Goal: Information Seeking & Learning: Learn about a topic

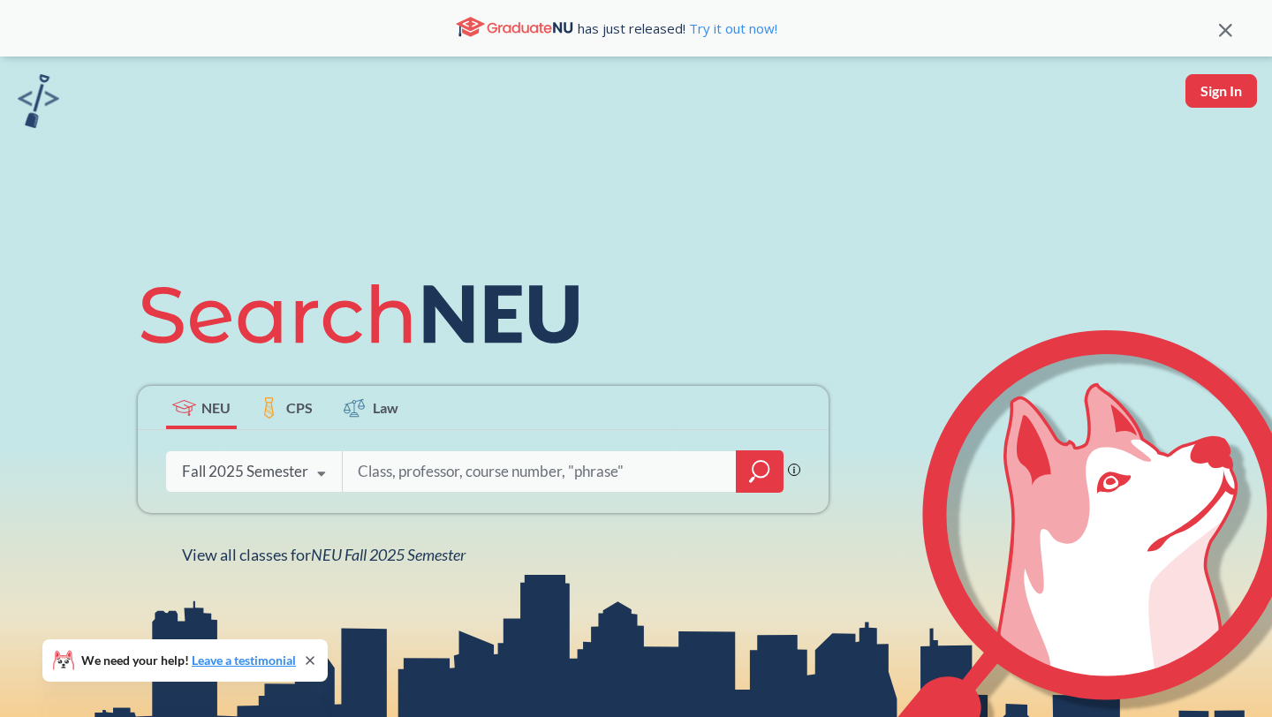
click at [500, 468] on input "search" at bounding box center [539, 471] width 367 height 37
click at [751, 465] on icon "magnifying glass" at bounding box center [759, 471] width 21 height 25
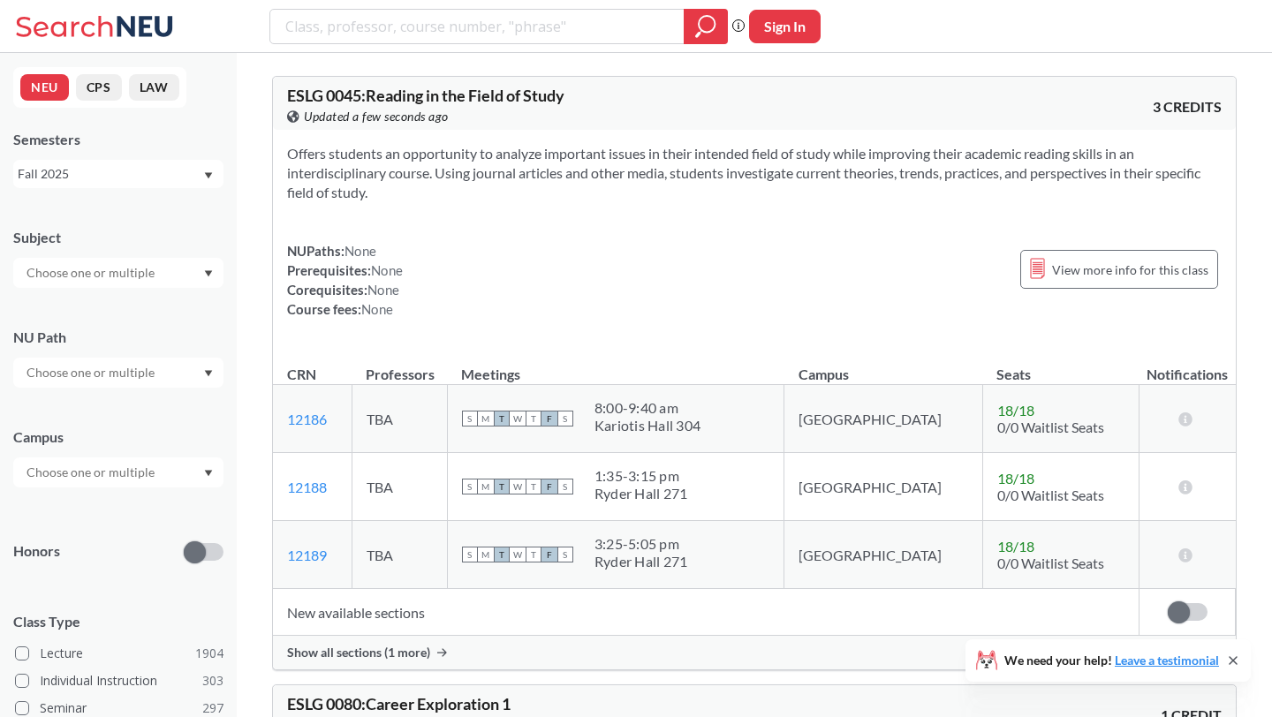
scroll to position [4, 0]
click at [101, 381] on div at bounding box center [118, 368] width 210 height 30
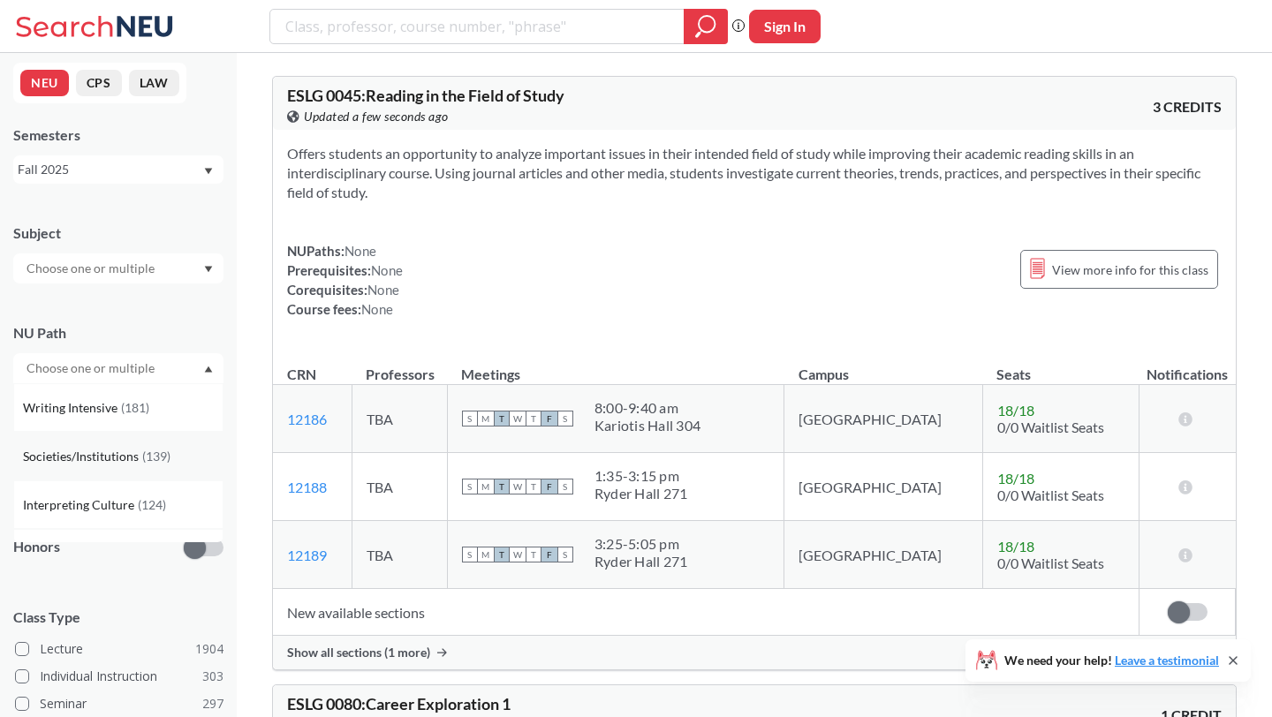
click at [142, 453] on span "( 139 )" at bounding box center [156, 456] width 28 height 15
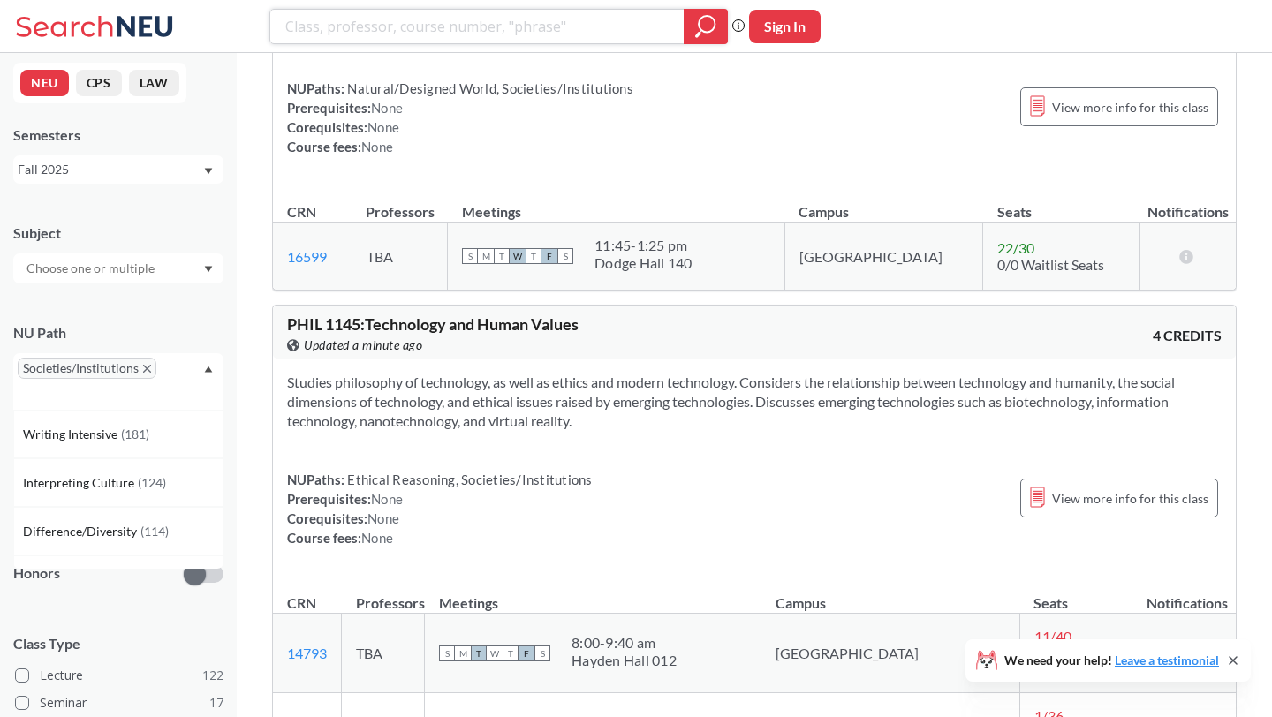
scroll to position [13237, 0]
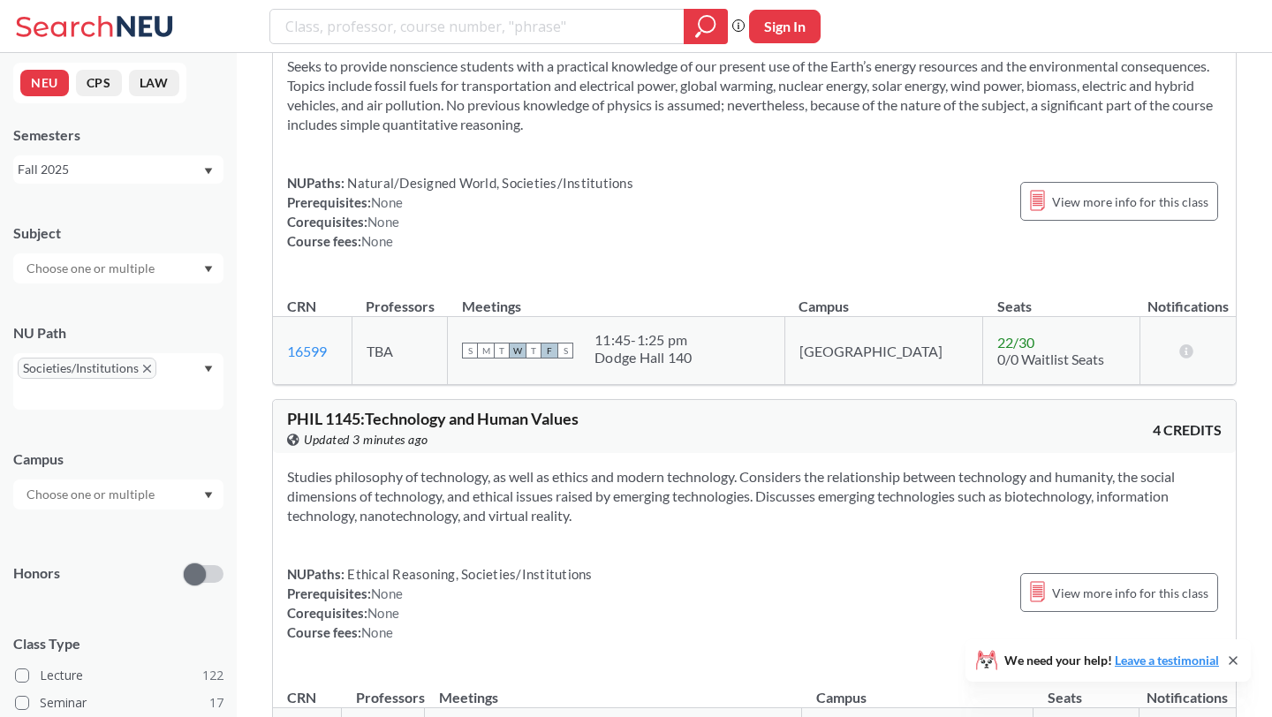
scroll to position [12895, 0]
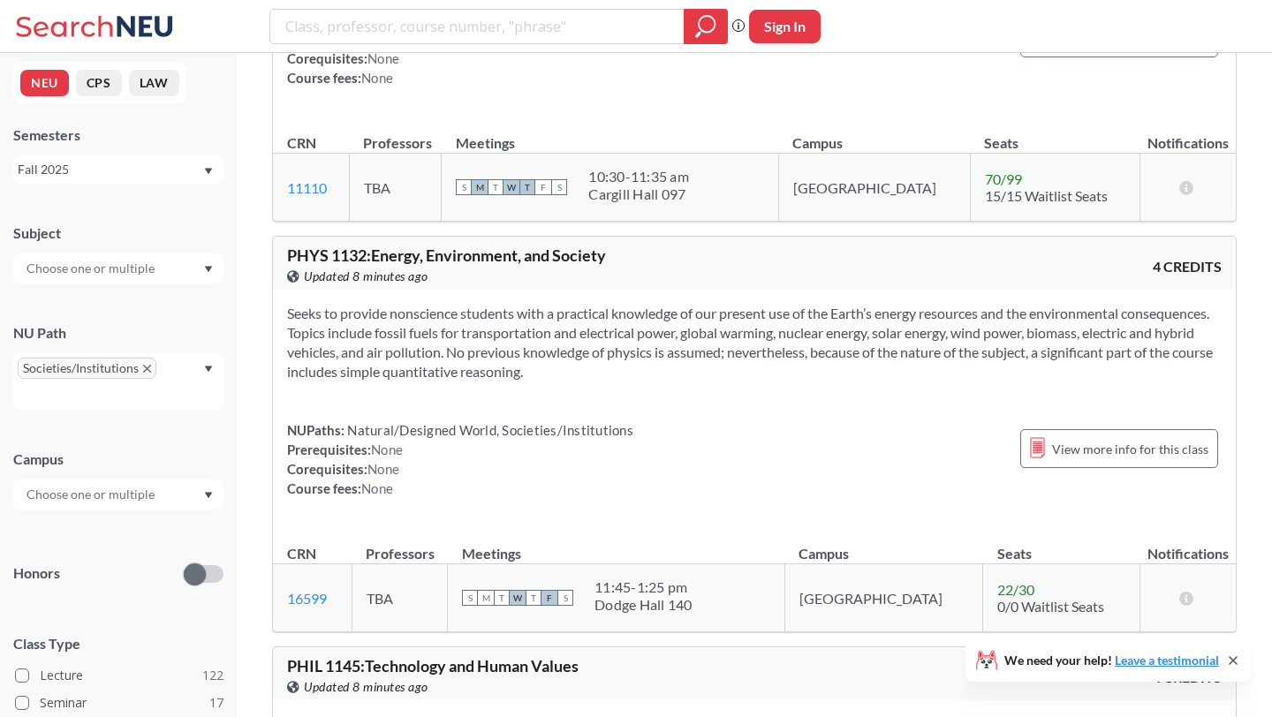
click at [167, 389] on div "Societies/Institutions" at bounding box center [118, 381] width 210 height 57
click at [108, 454] on span "Ethical Reasoning" at bounding box center [73, 451] width 101 height 19
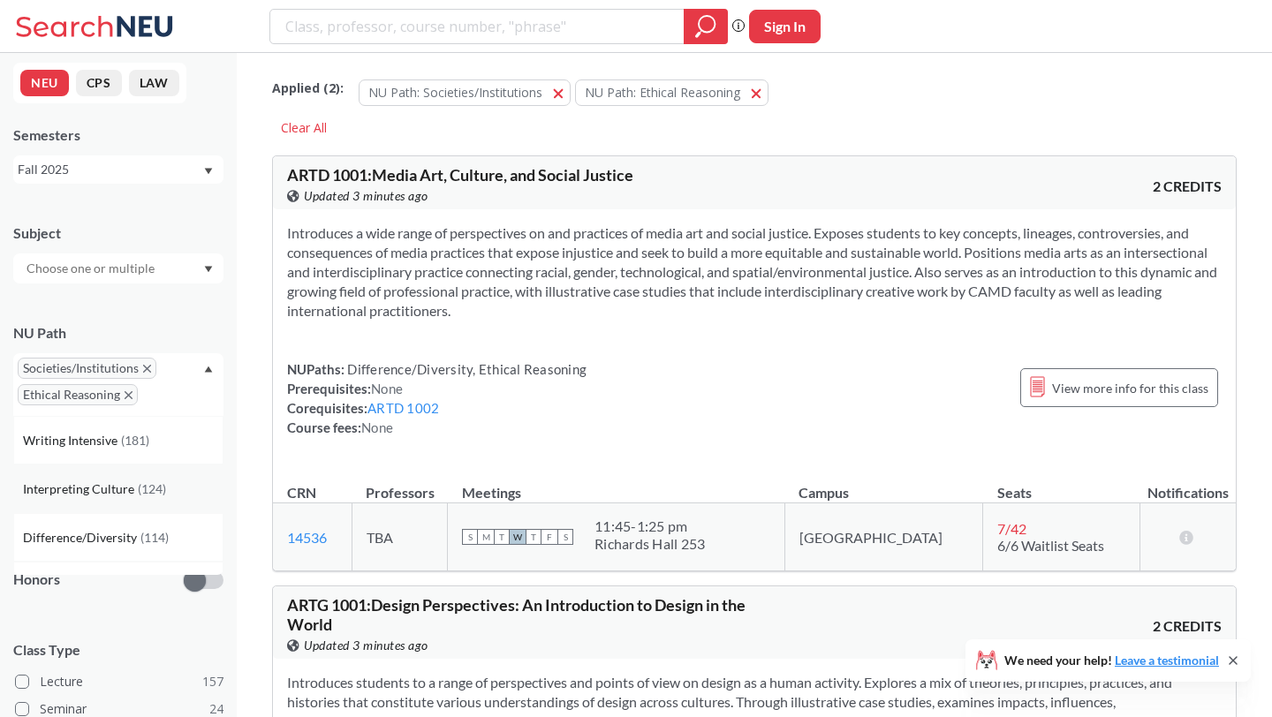
scroll to position [375, 0]
click at [155, 447] on span "( 26 )" at bounding box center [161, 453] width 21 height 15
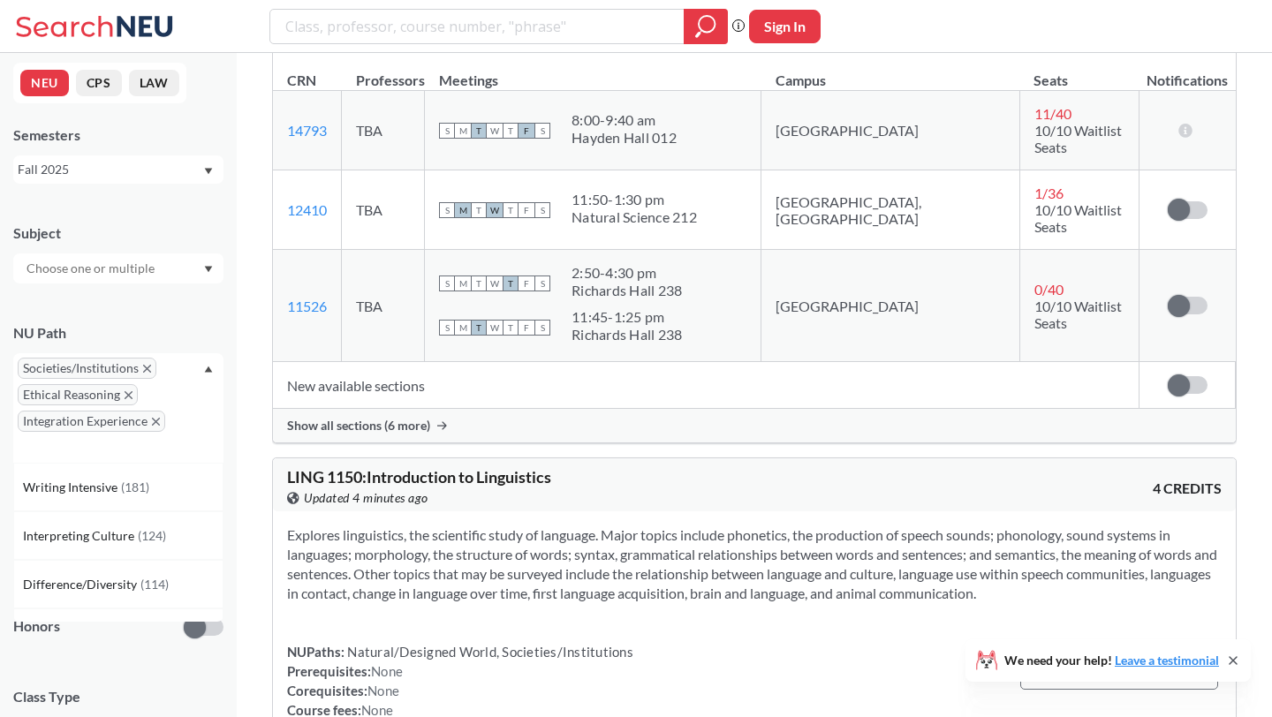
scroll to position [14875, 0]
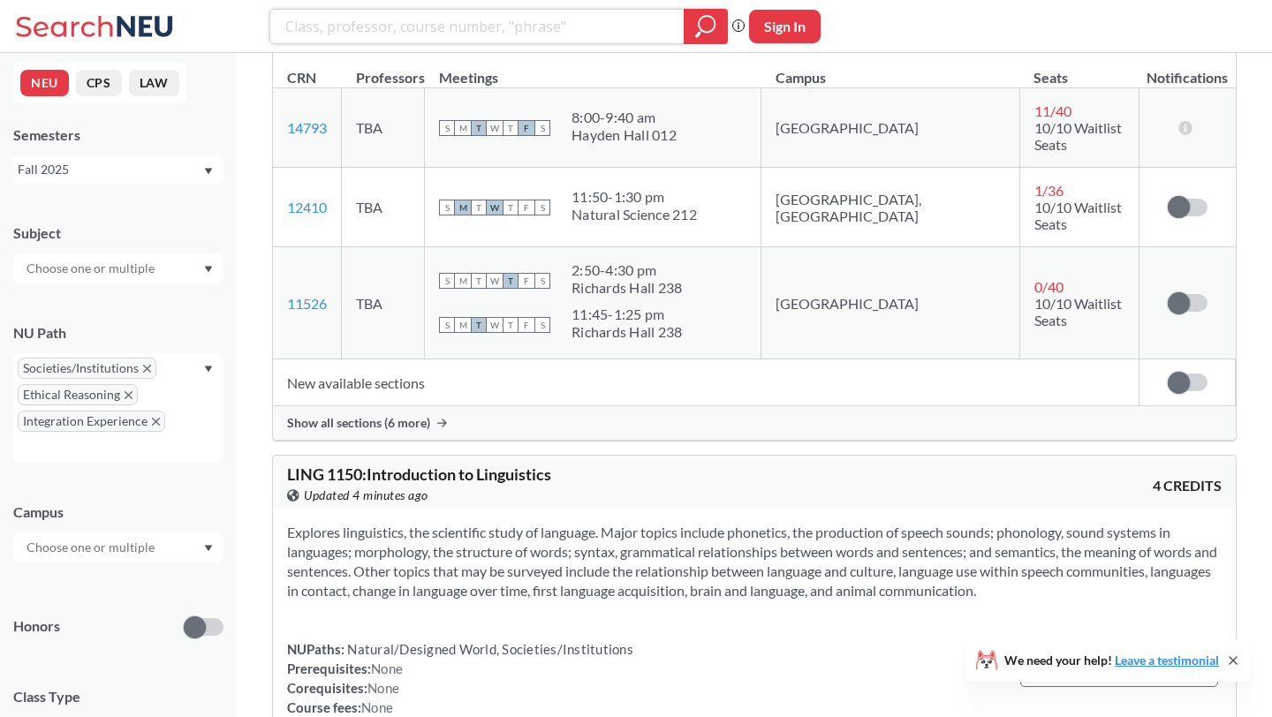
click at [608, 19] on input "search" at bounding box center [477, 26] width 388 height 30
type input "v"
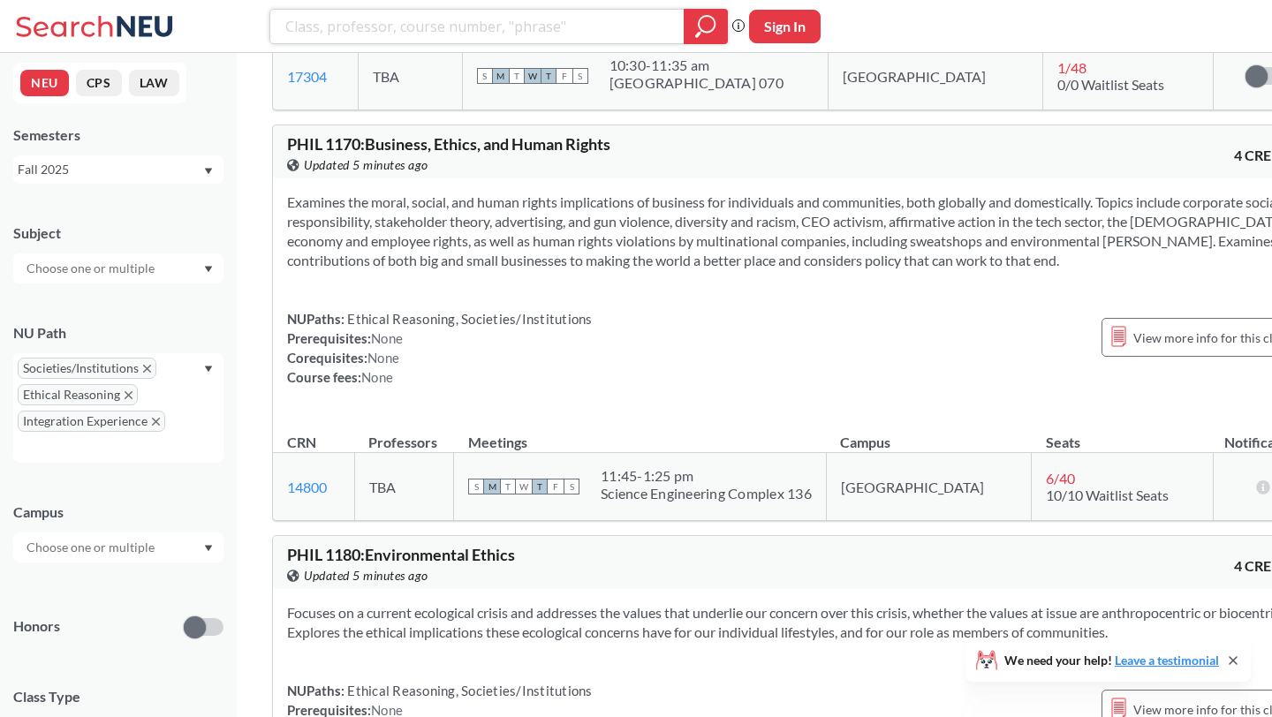
scroll to position [20776, 0]
click at [287, 136] on span "PHIL 1170 : Business, Ethics, and Human Rights" at bounding box center [448, 145] width 323 height 19
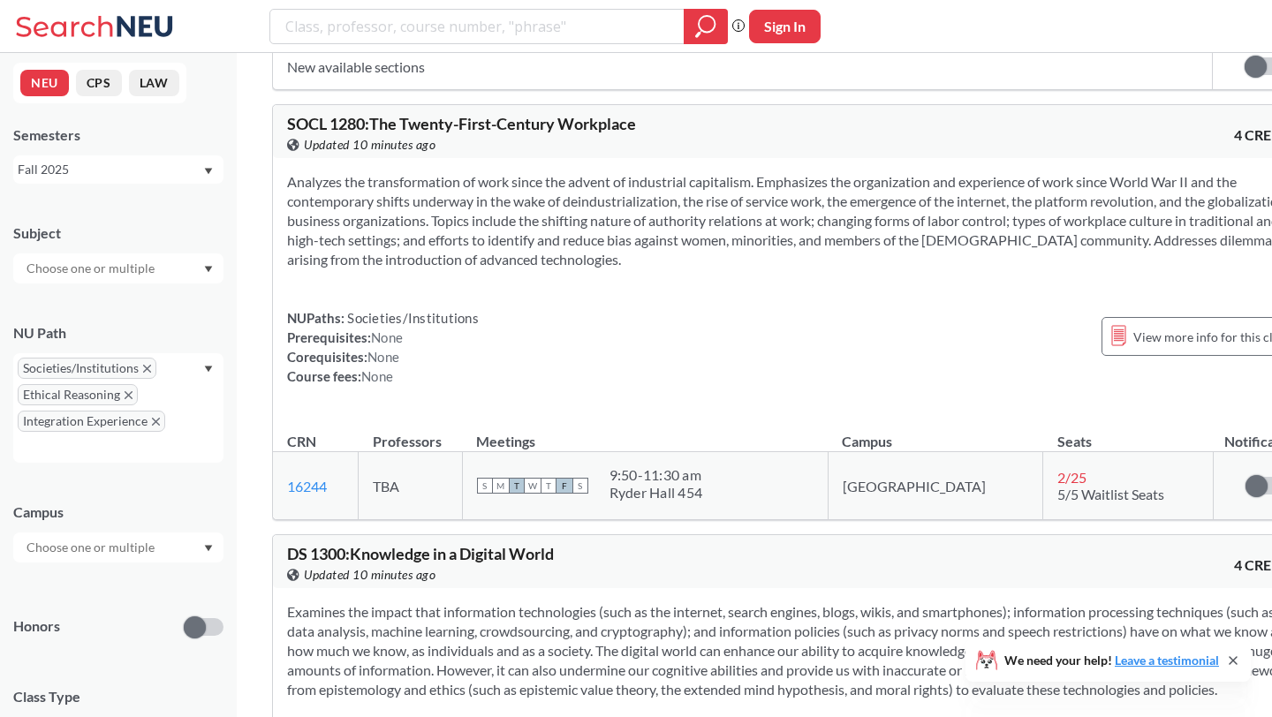
scroll to position [29012, 0]
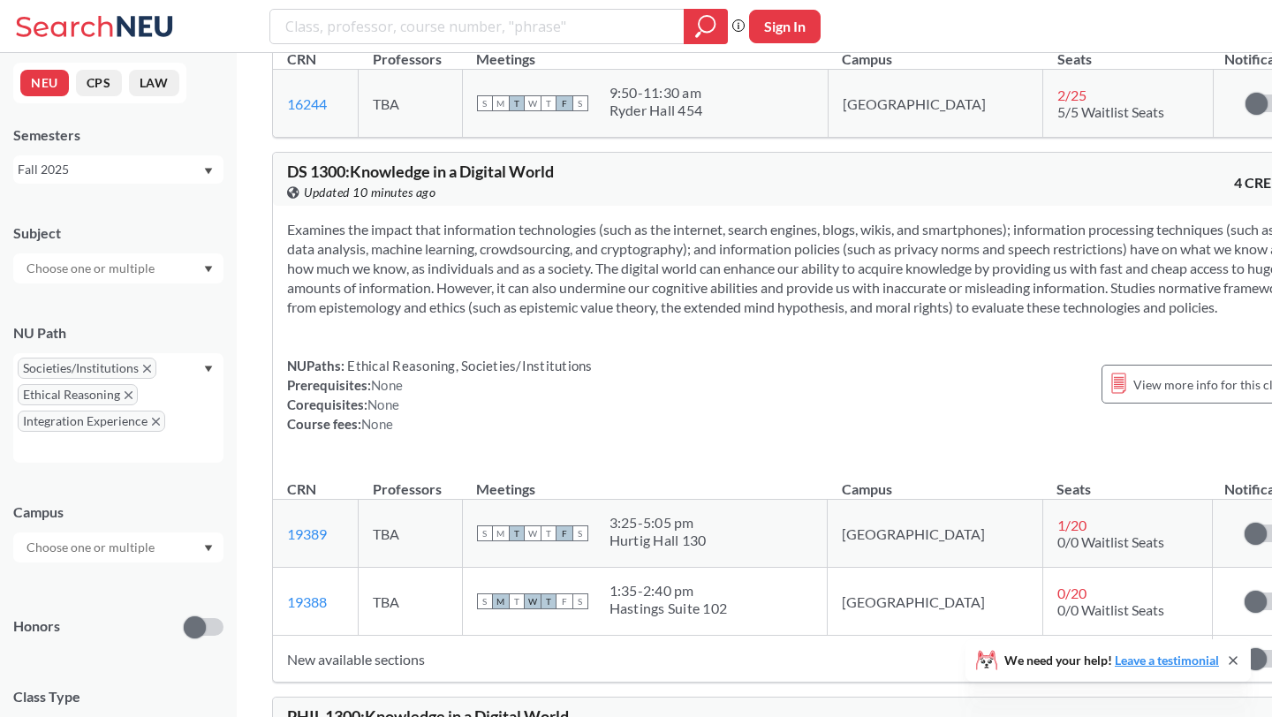
click at [128, 264] on input "text" at bounding box center [92, 268] width 148 height 21
click at [135, 352] on div "AFCS ( 6 )" at bounding box center [123, 357] width 200 height 19
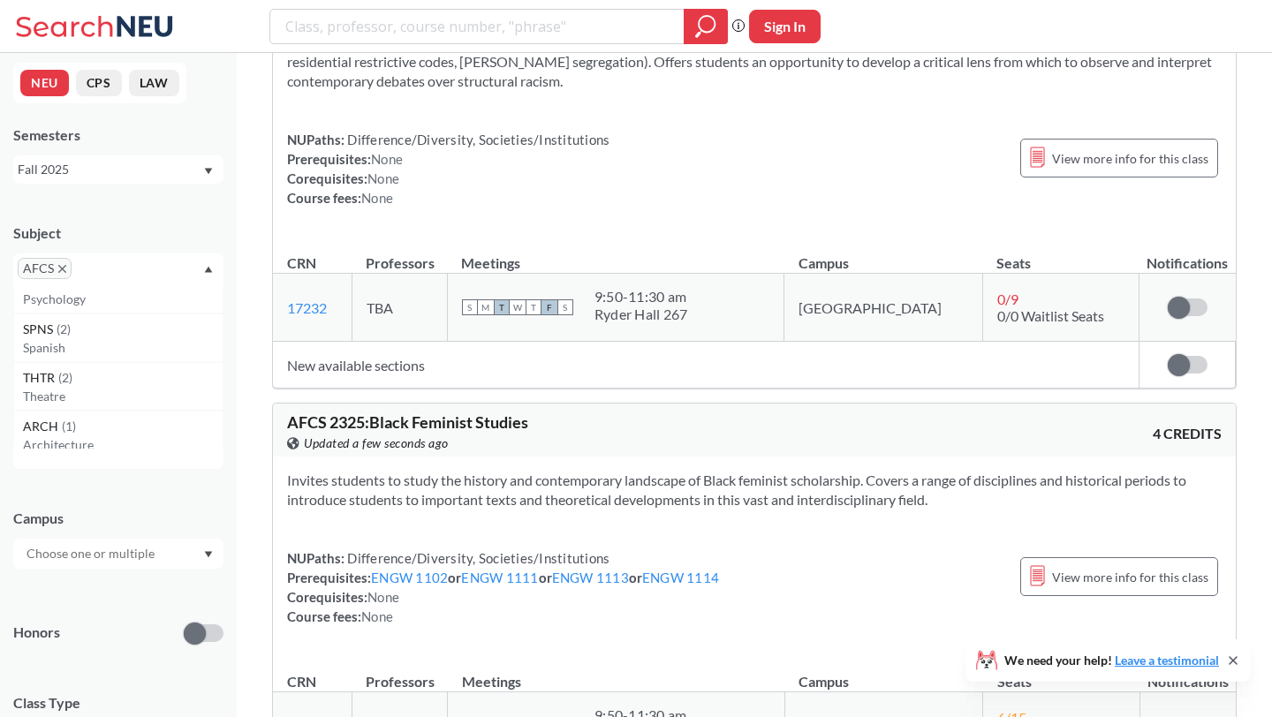
scroll to position [1193, 0]
click at [160, 368] on div "THTR ( 2 )" at bounding box center [123, 375] width 200 height 19
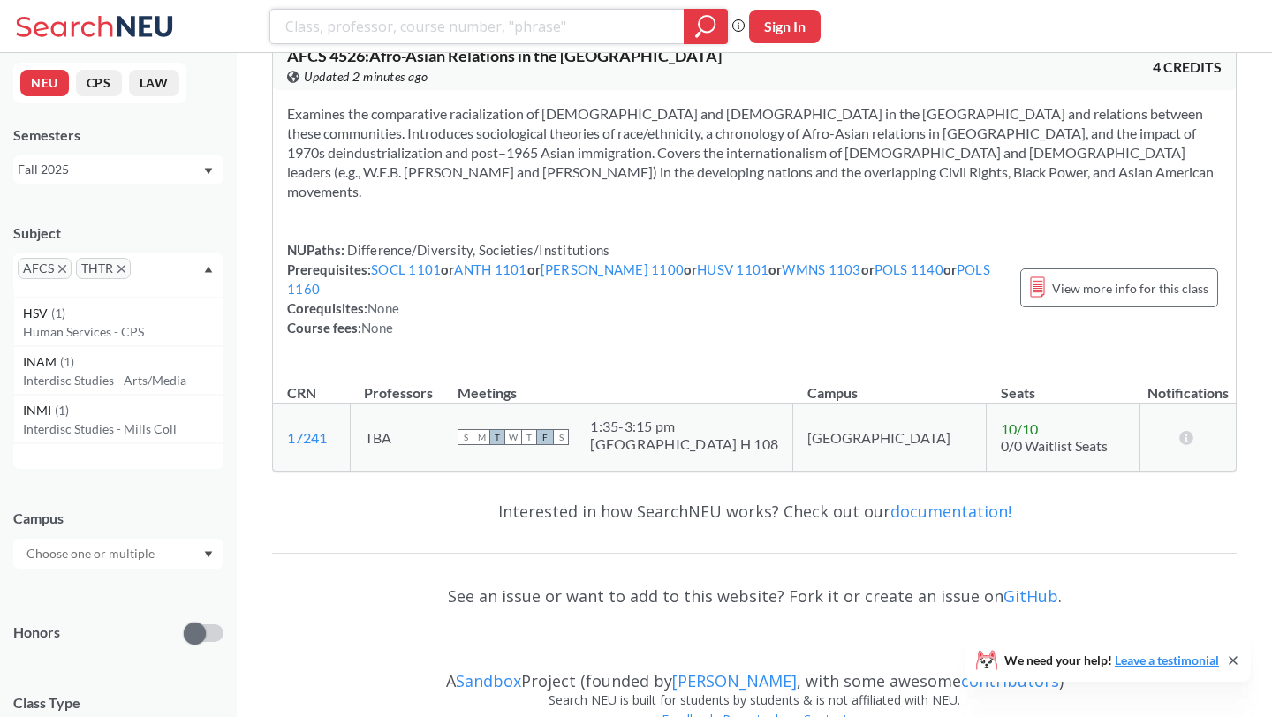
scroll to position [2334, 0]
click at [93, 346] on div "INAM ( 1 )" at bounding box center [123, 351] width 200 height 19
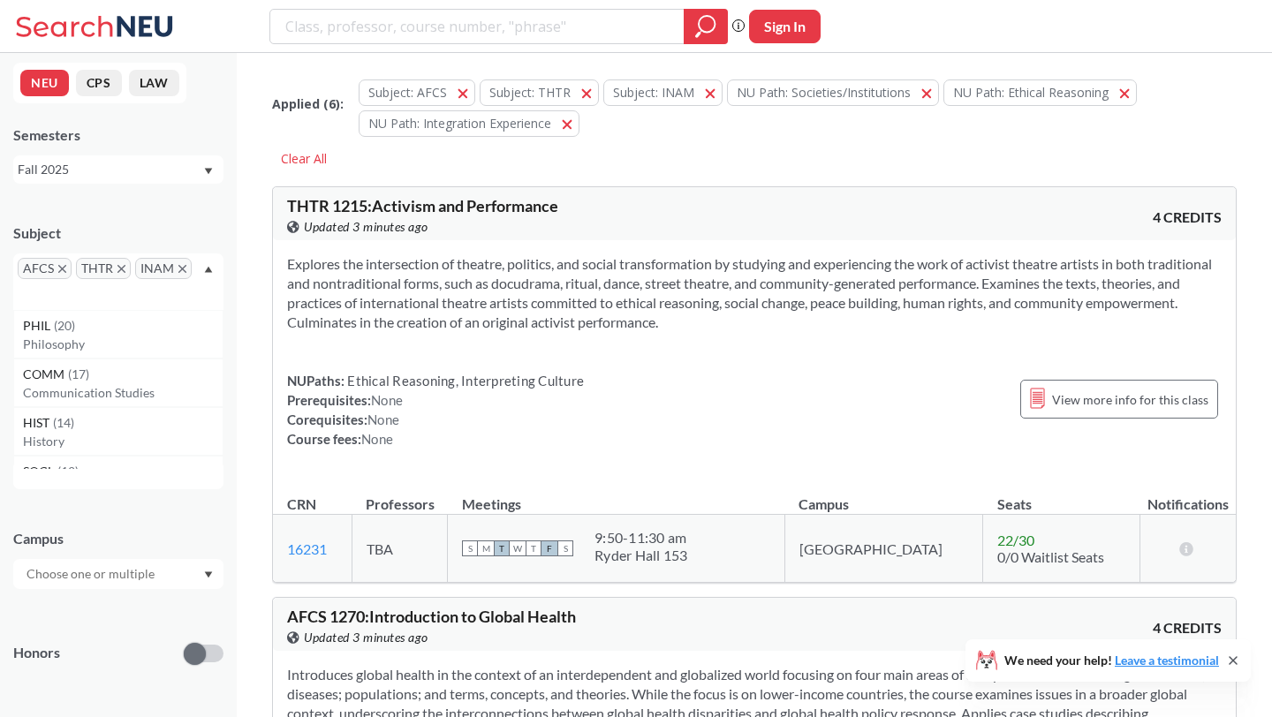
click at [123, 270] on icon "X to remove pill" at bounding box center [121, 269] width 8 height 8
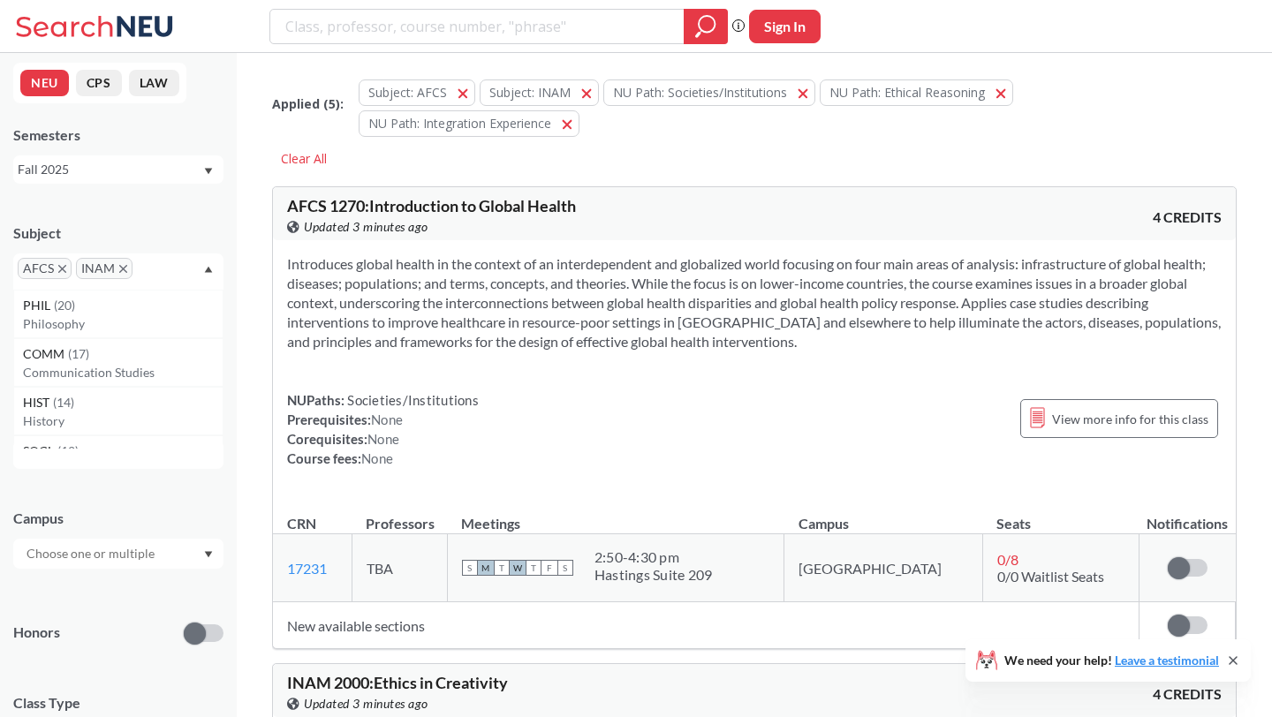
click at [58, 268] on icon "X to remove pill" at bounding box center [62, 269] width 8 height 8
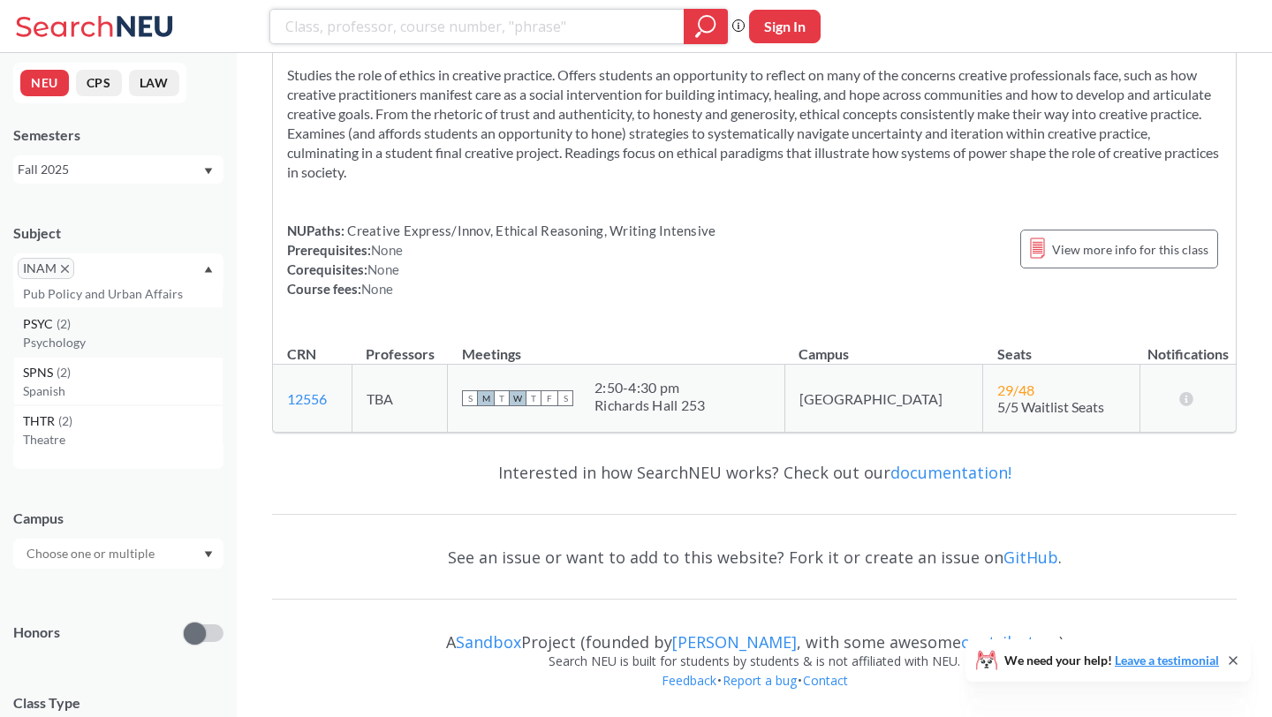
scroll to position [1197, 0]
click at [126, 383] on p "Spanish" at bounding box center [123, 390] width 200 height 18
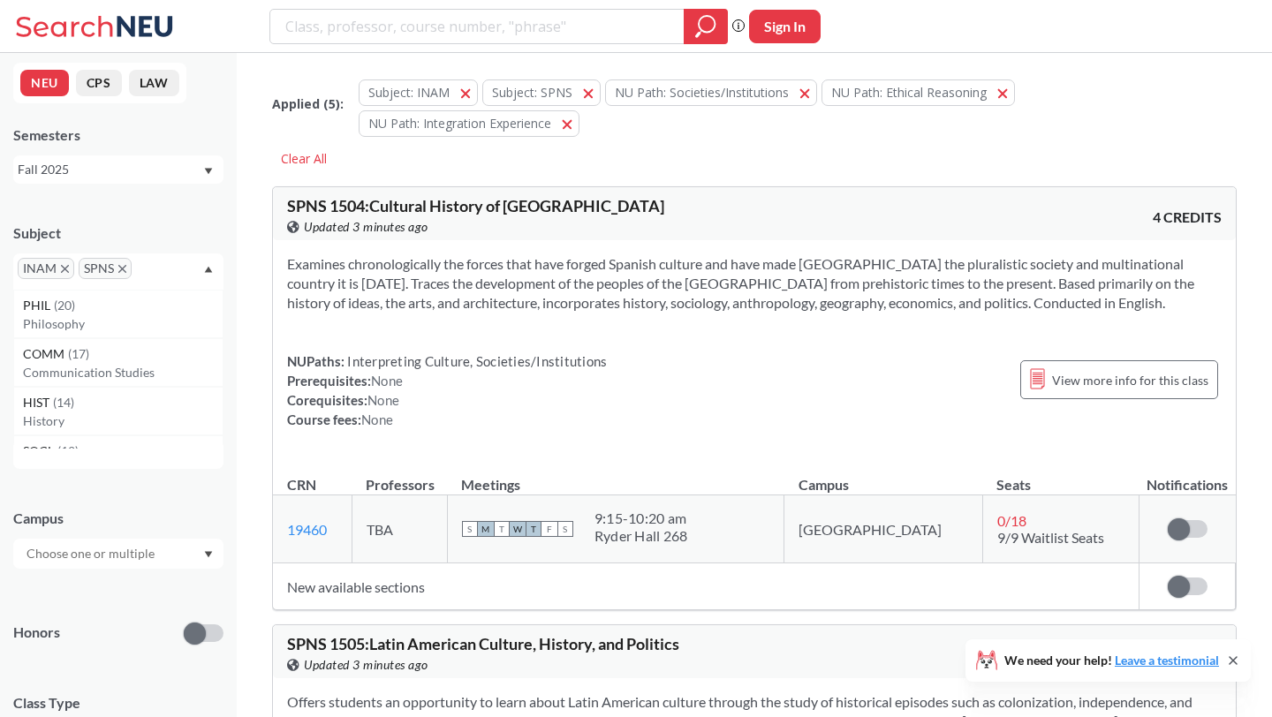
click at [122, 273] on icon "X to remove pill" at bounding box center [122, 269] width 8 height 8
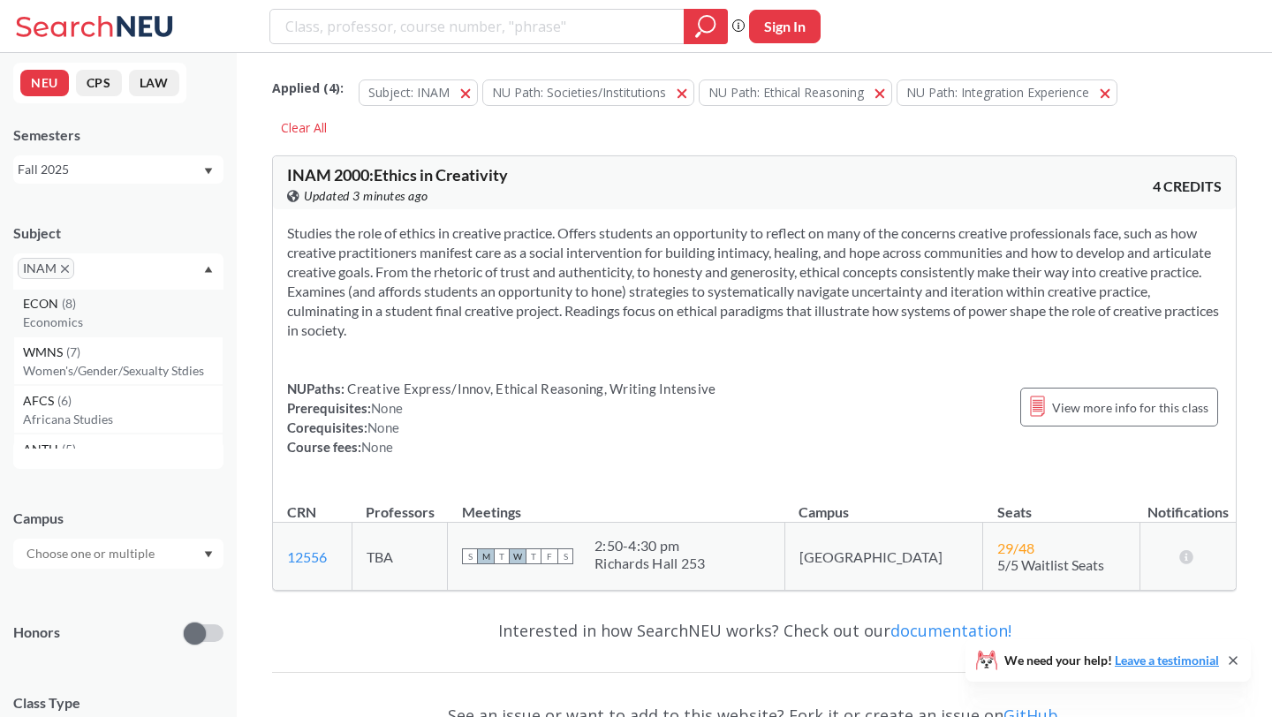
scroll to position [344, 0]
click at [141, 413] on p "Africana Studies" at bounding box center [123, 417] width 200 height 18
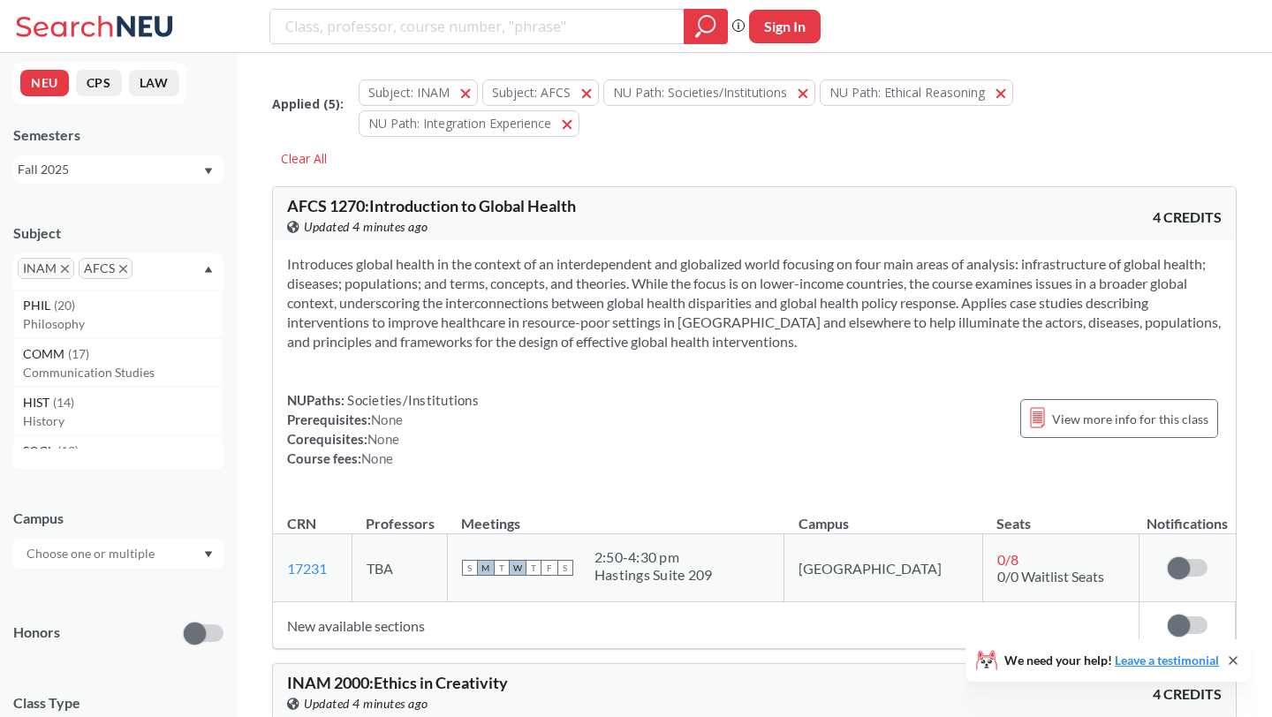
click at [62, 270] on icon "X to remove pill" at bounding box center [65, 269] width 8 height 8
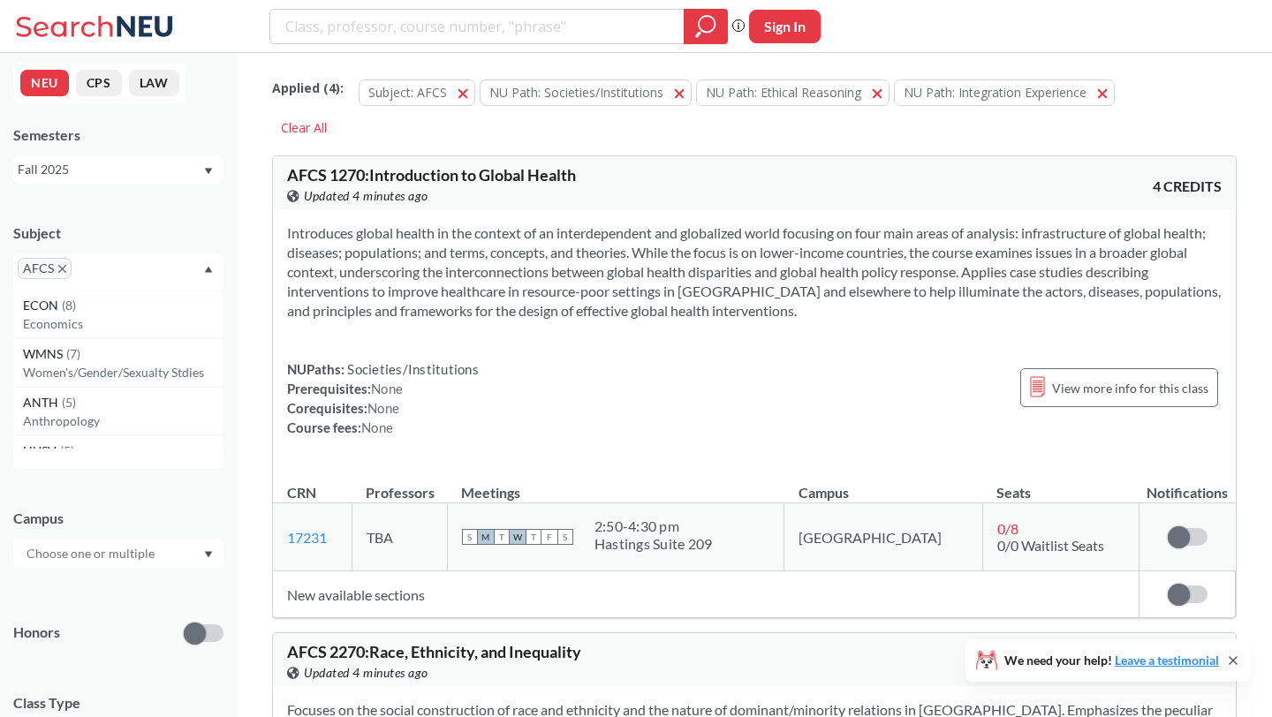
scroll to position [345, 0]
click at [108, 351] on div "WMNS ( 7 )" at bounding box center [123, 348] width 200 height 19
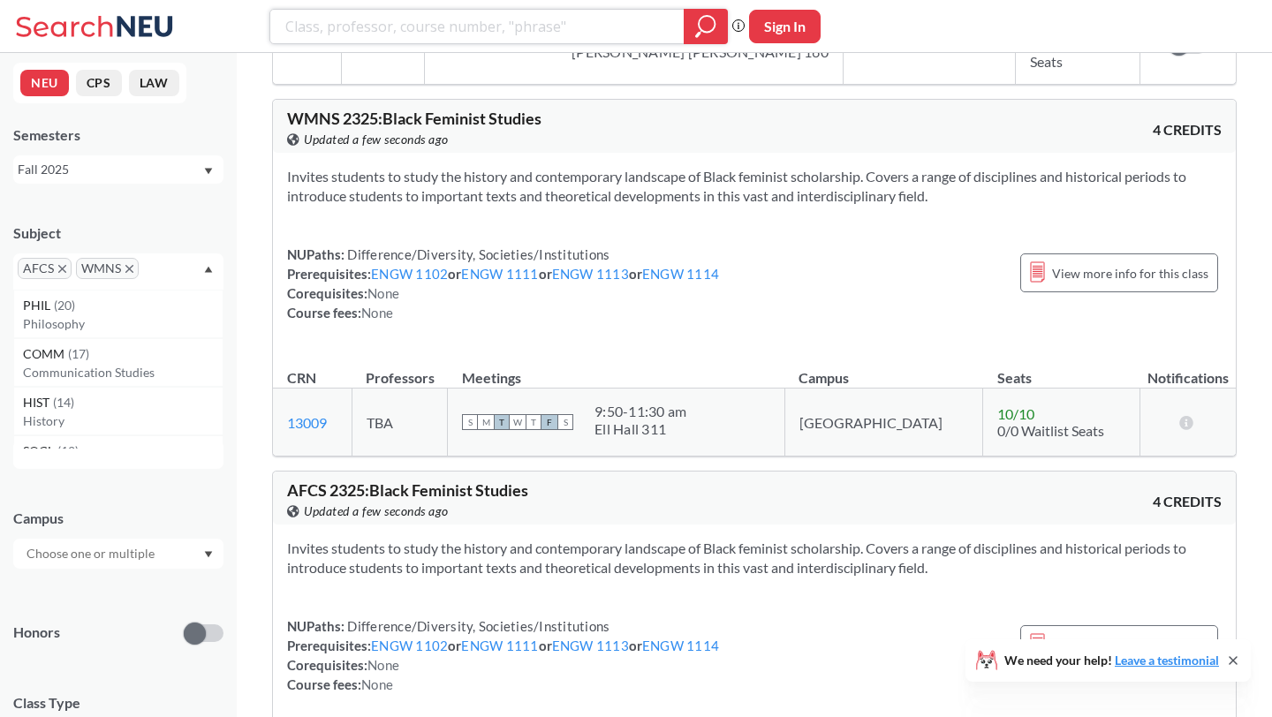
scroll to position [2818, 0]
click at [446, 264] on link "ENGW 1102" at bounding box center [409, 272] width 77 height 16
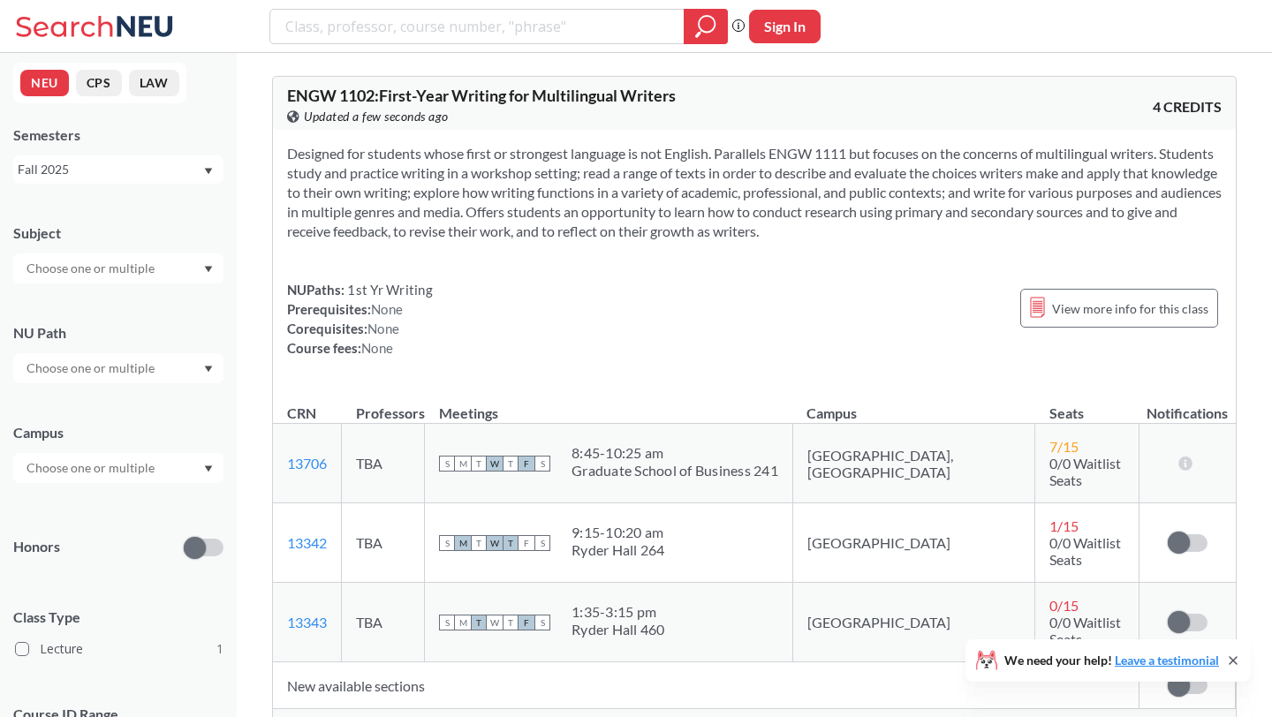
scroll to position [2818, 0]
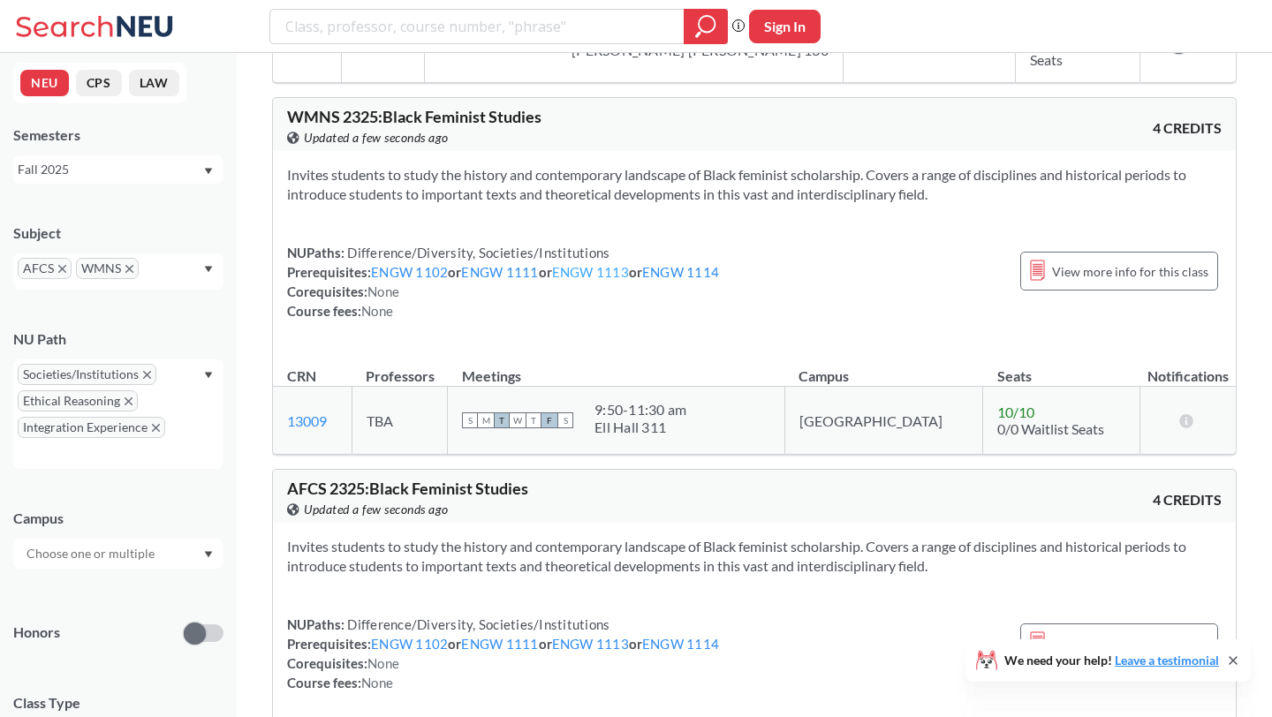
click at [589, 264] on link "ENGW 1113" at bounding box center [590, 272] width 77 height 16
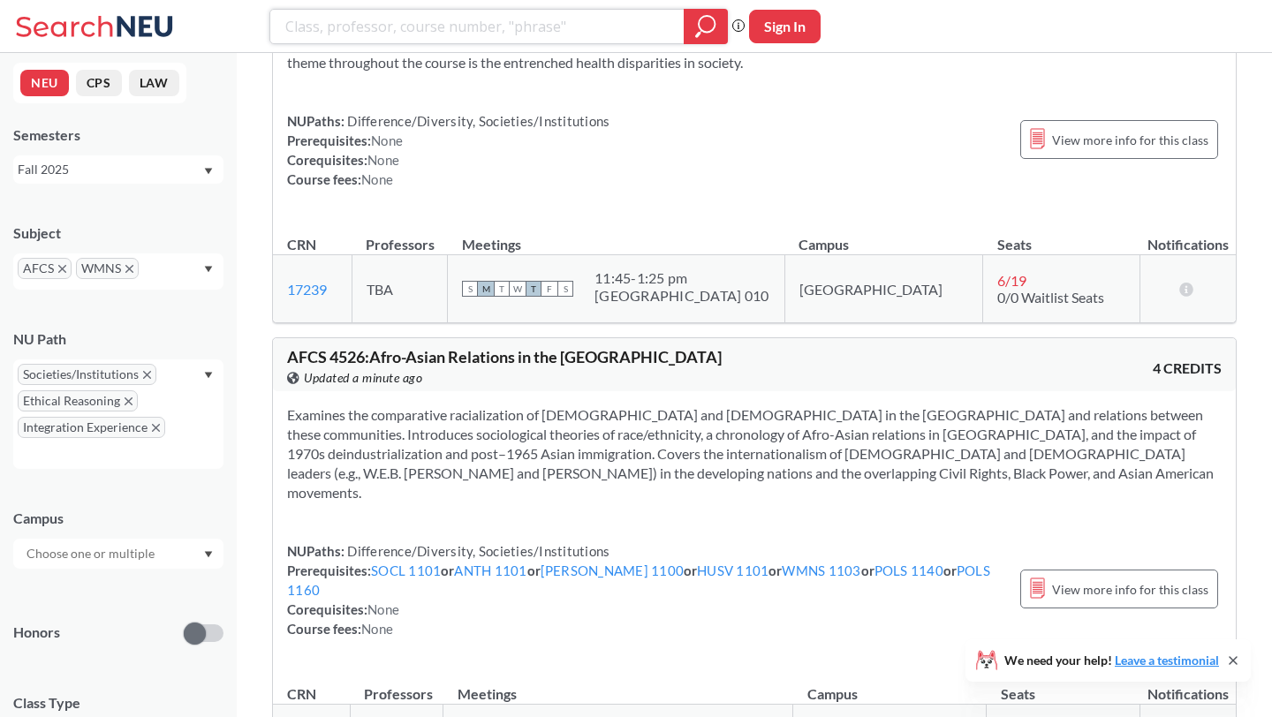
scroll to position [5031, 0]
click at [404, 562] on link "SOCL 1101" at bounding box center [406, 570] width 70 height 16
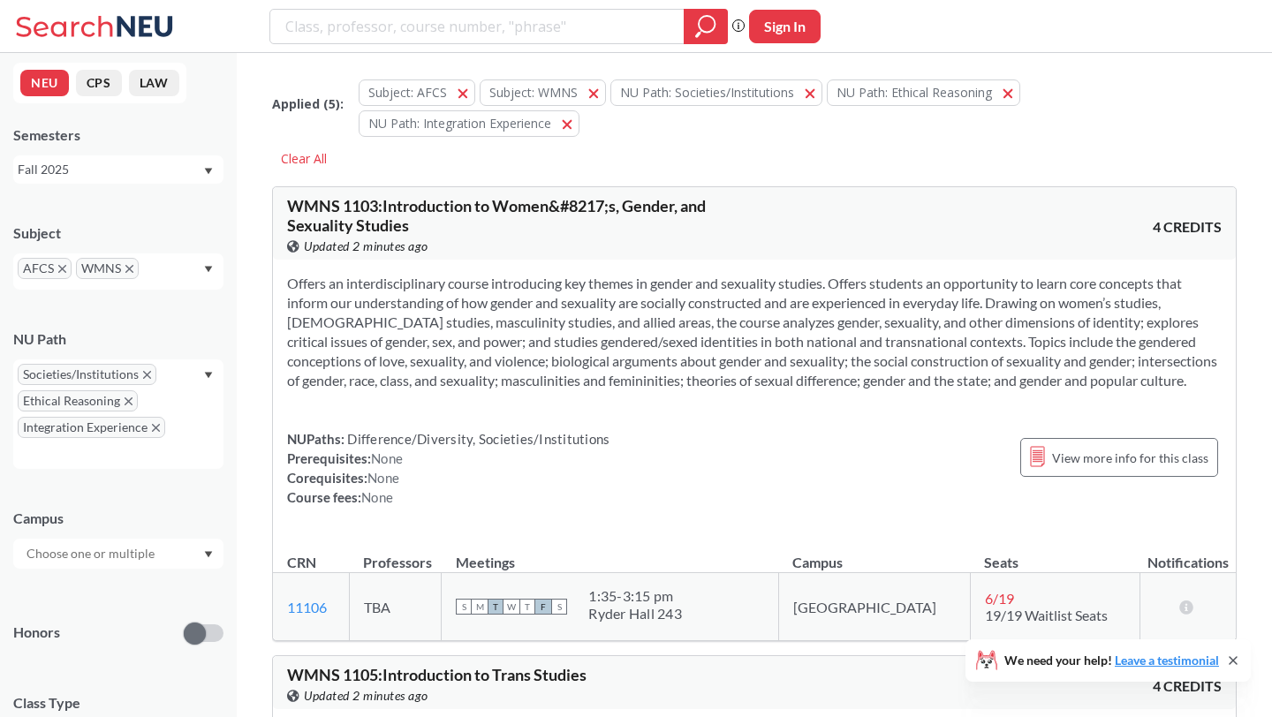
scroll to position [5031, 0]
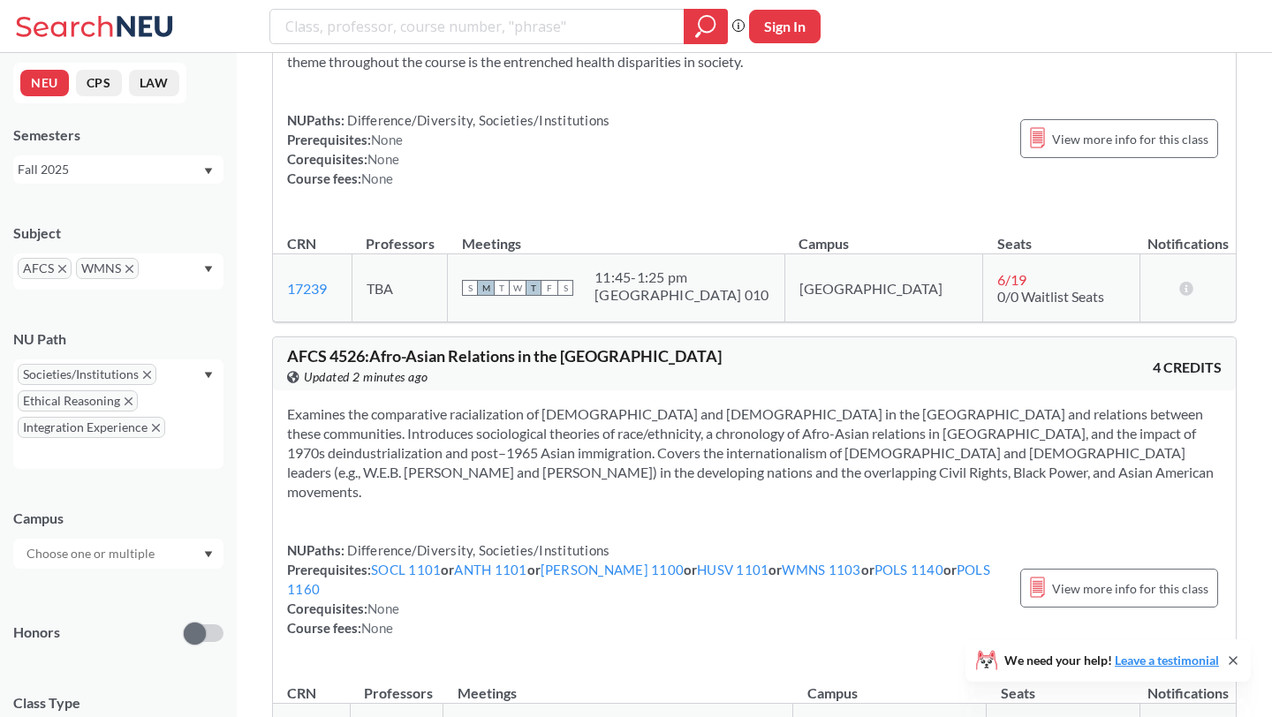
click at [199, 282] on div "AFCS WMNS" at bounding box center [118, 271] width 210 height 36
click at [142, 340] on p "Human Services" at bounding box center [123, 338] width 200 height 18
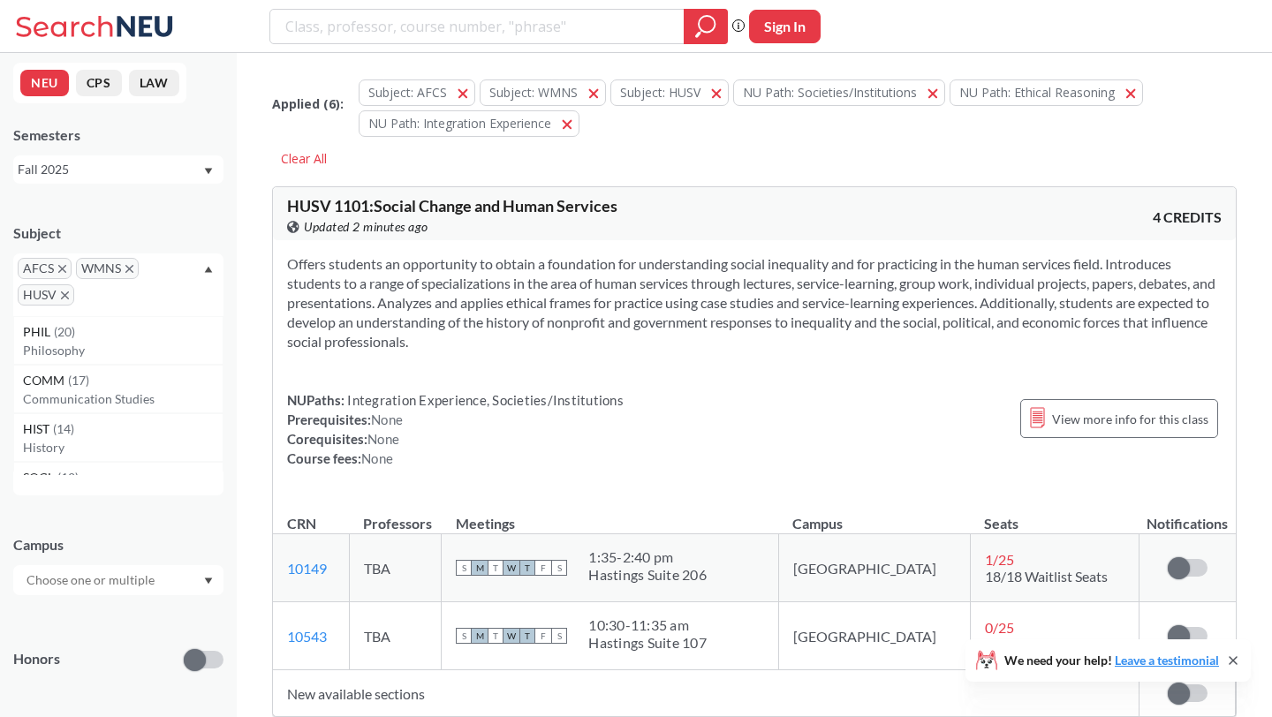
click at [127, 270] on icon "X to remove pill" at bounding box center [129, 269] width 8 height 8
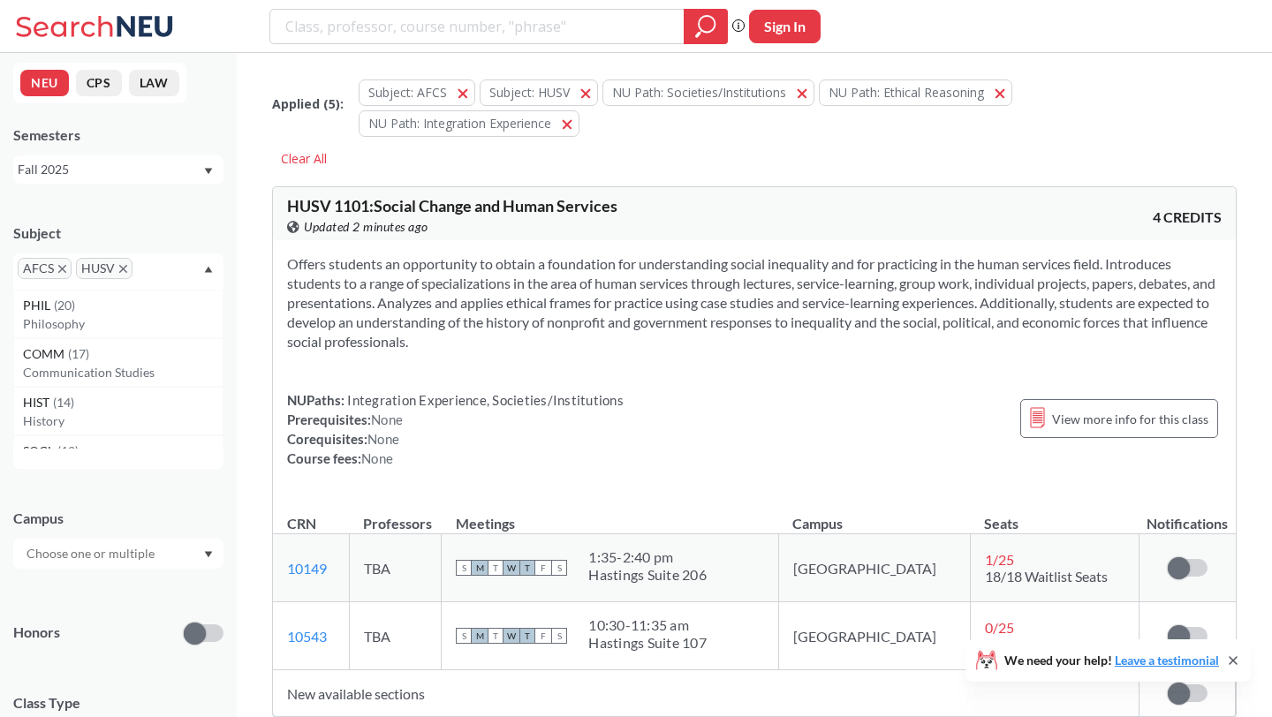
click at [62, 268] on icon "X to remove pill" at bounding box center [62, 269] width 8 height 8
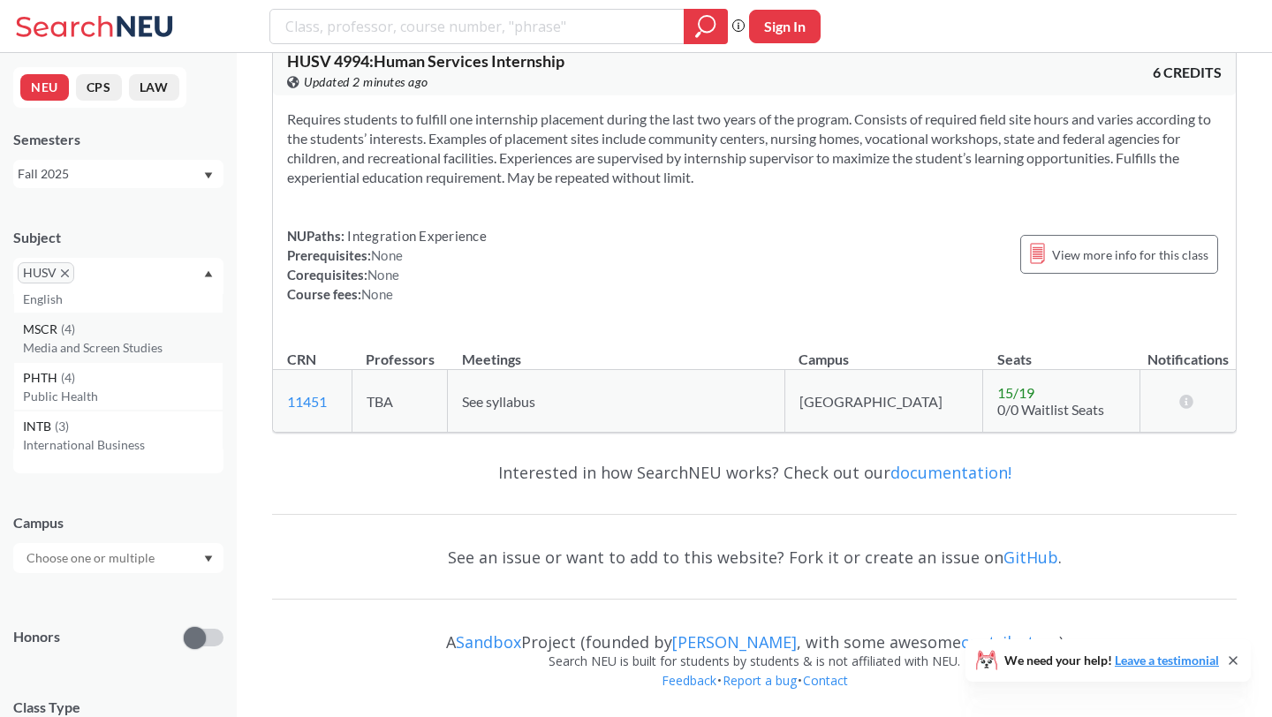
scroll to position [569, 0]
click at [140, 344] on p "Media and Screen Studies" at bounding box center [123, 343] width 200 height 18
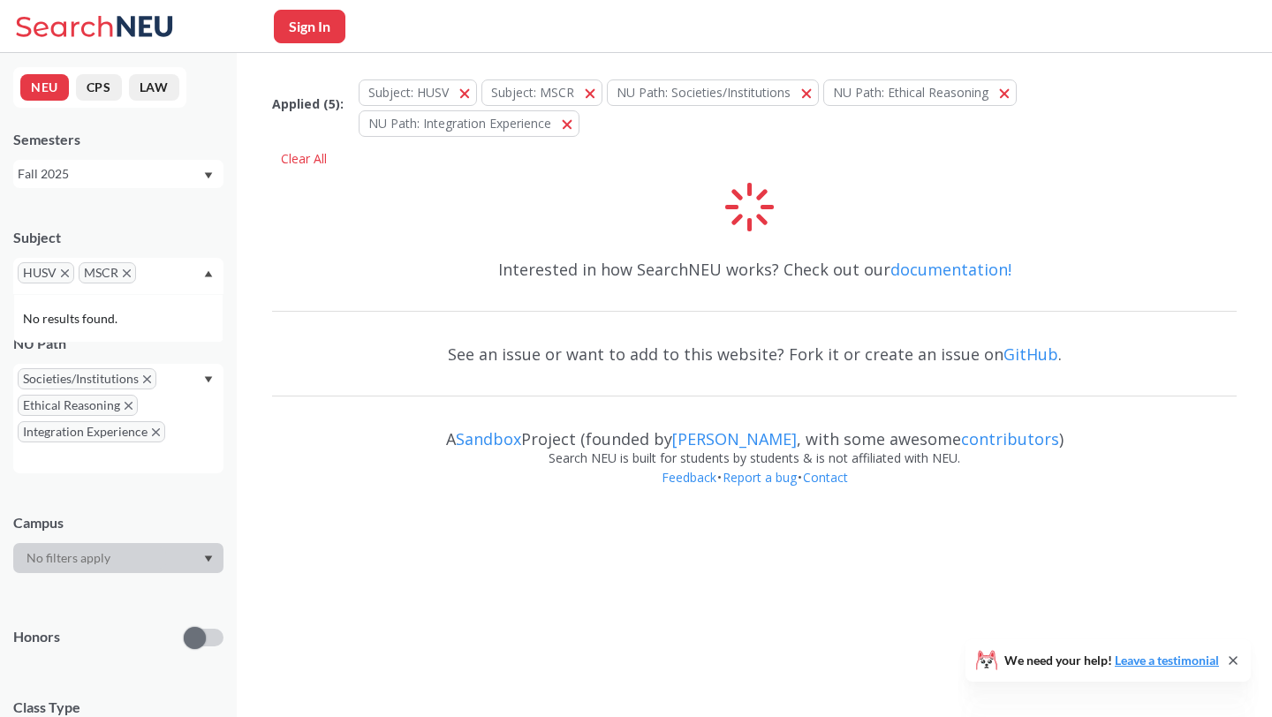
click at [67, 271] on icon "X to remove pill" at bounding box center [65, 273] width 8 height 8
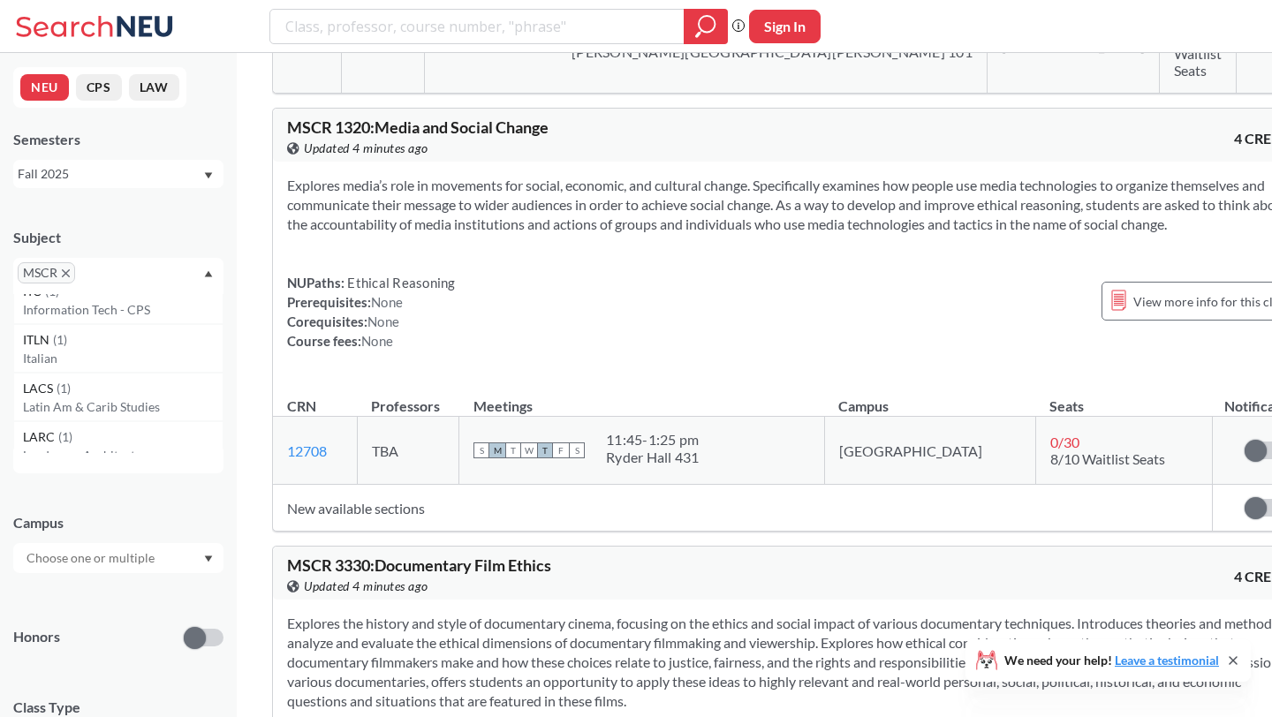
scroll to position [2605, 0]
click at [137, 381] on div "LACS ( 1 )" at bounding box center [123, 375] width 200 height 19
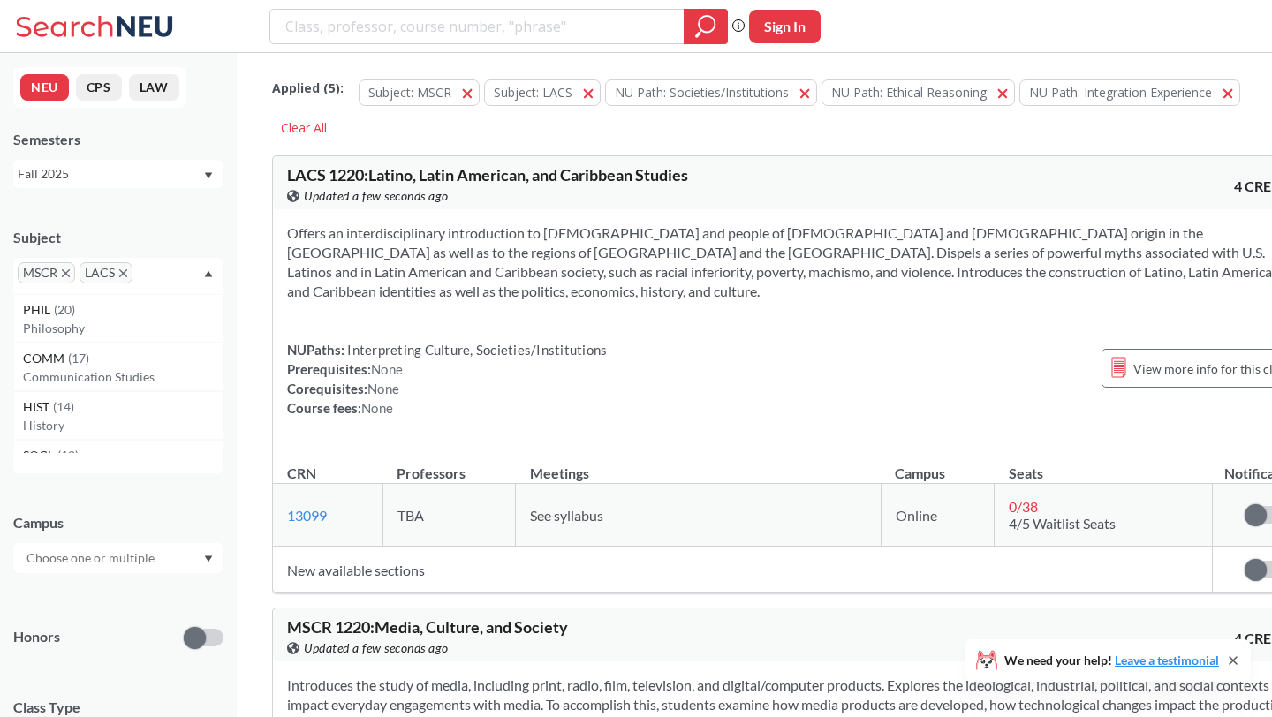
click at [205, 553] on div at bounding box center [118, 558] width 210 height 30
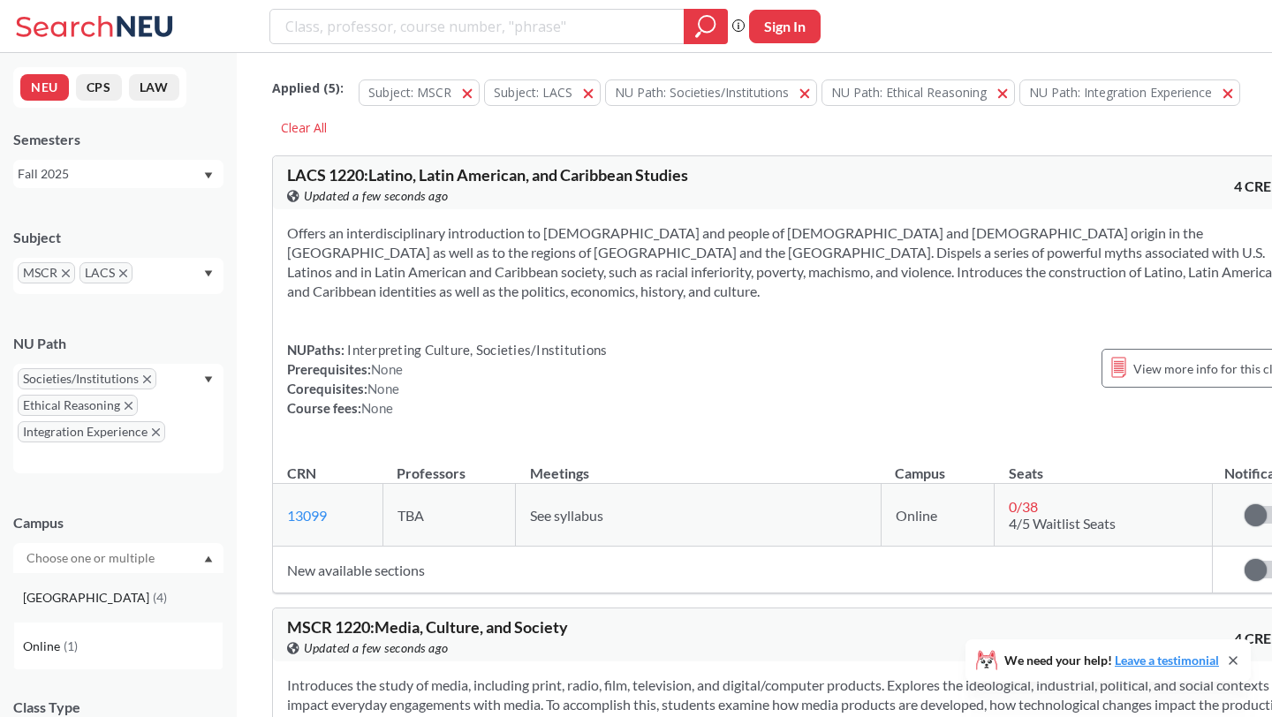
click at [180, 590] on div "[GEOGRAPHIC_DATA] ( 4 )" at bounding box center [123, 597] width 200 height 19
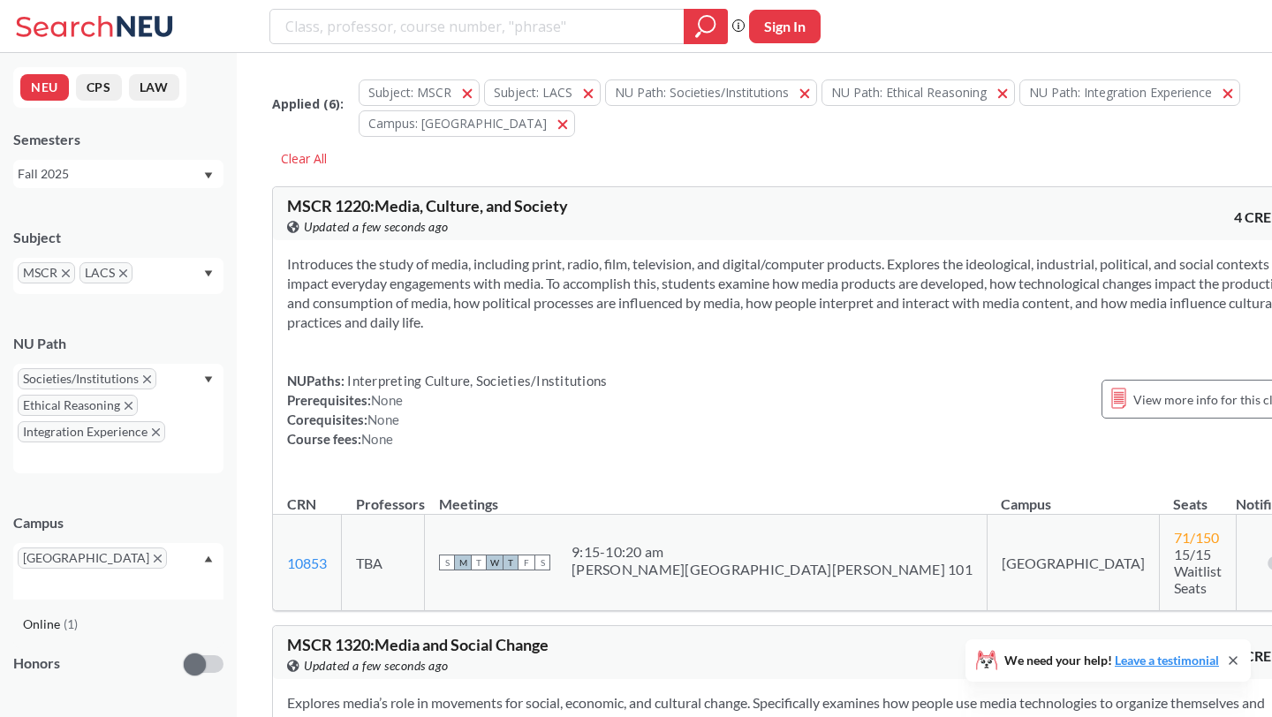
click at [109, 615] on div "Online ( 1 )" at bounding box center [123, 624] width 200 height 19
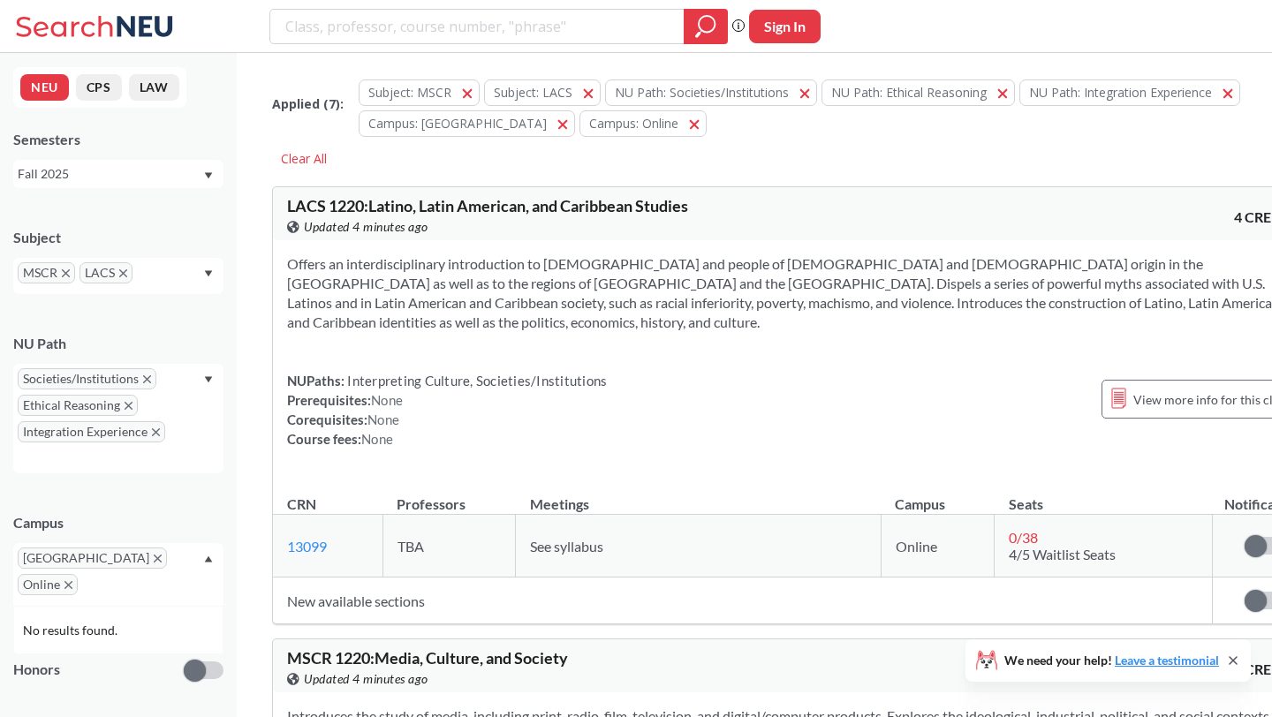
click at [117, 273] on span "LACS" at bounding box center [105, 272] width 53 height 21
click at [68, 272] on icon "X to remove pill" at bounding box center [66, 273] width 8 height 8
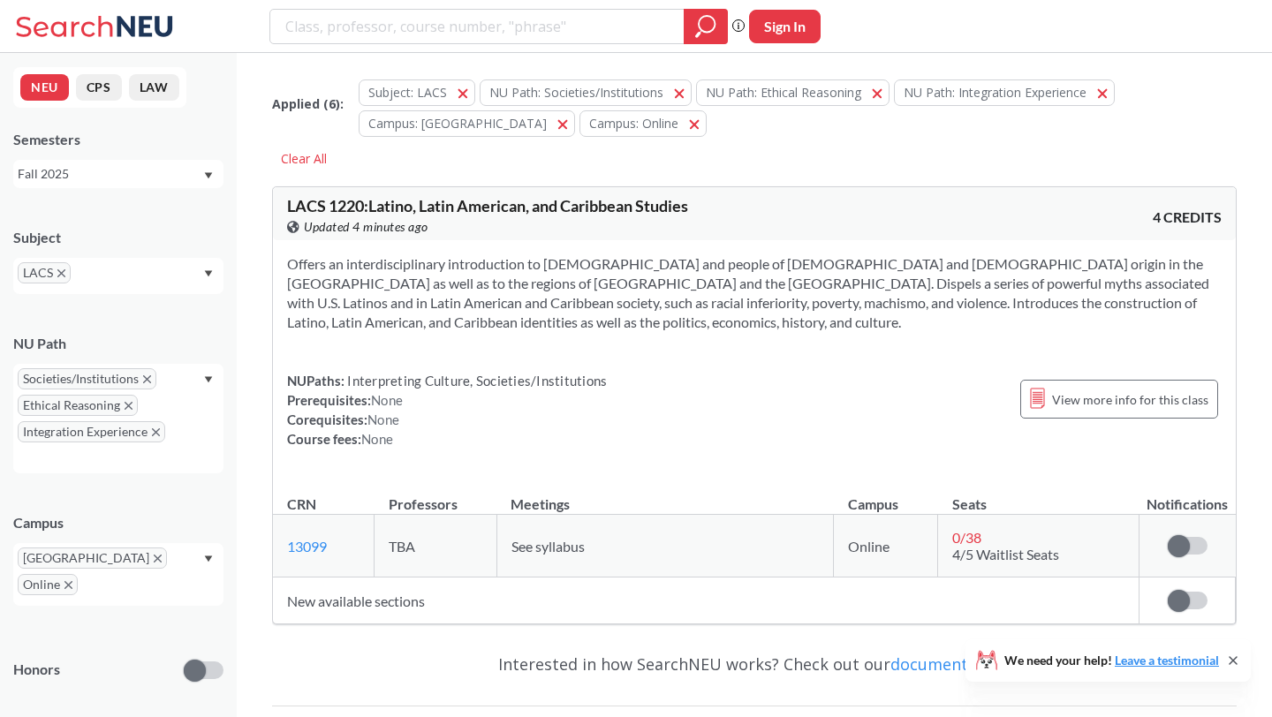
click at [69, 272] on span "LACS" at bounding box center [44, 272] width 53 height 21
click at [60, 275] on icon "X to remove pill" at bounding box center [61, 273] width 8 height 8
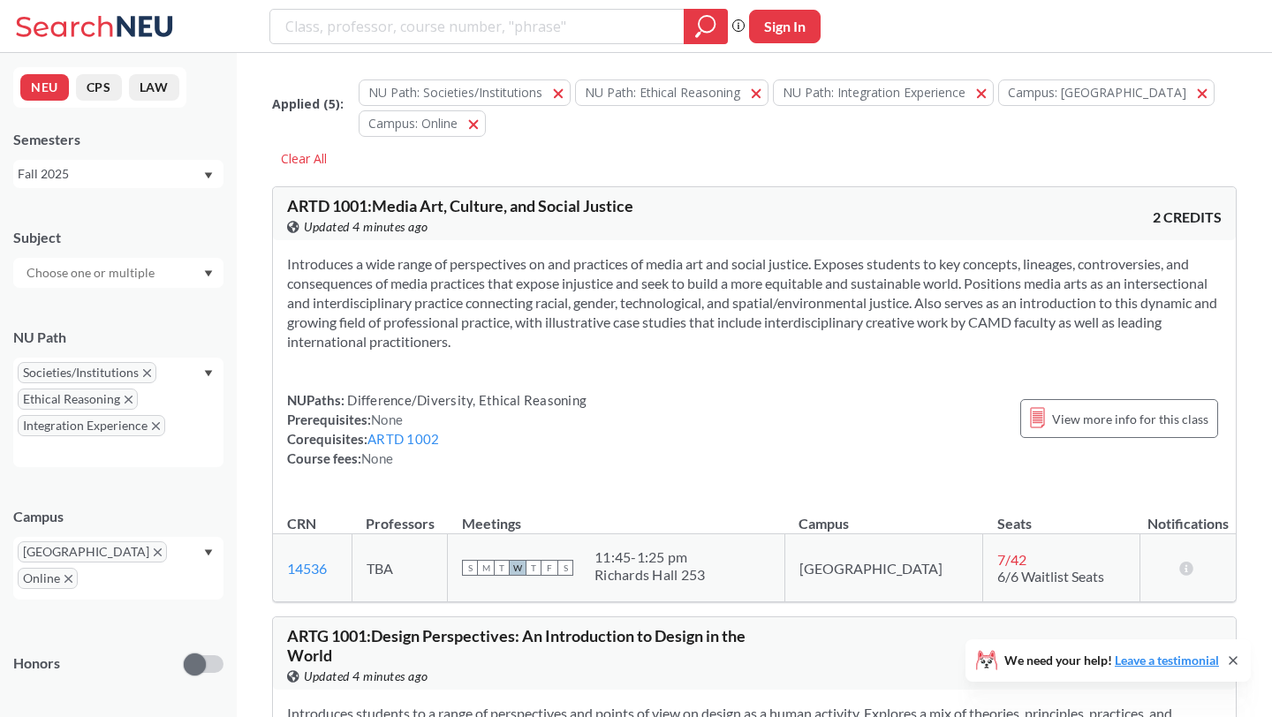
click at [392, 31] on input "search" at bounding box center [477, 26] width 388 height 30
type input "afcs 2600"
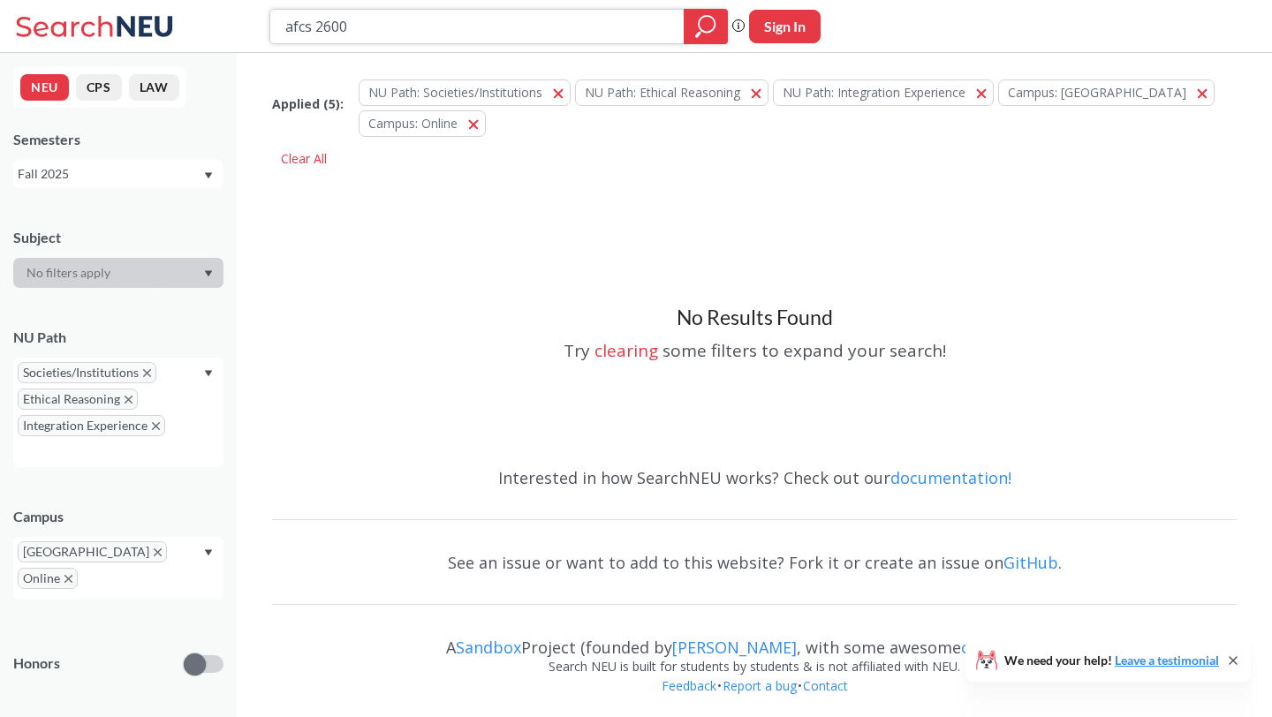
click at [635, 36] on input "afcs 2600" at bounding box center [477, 26] width 388 height 30
type input "philosophy 13"
click at [147, 377] on icon "X to remove pill" at bounding box center [147, 373] width 8 height 8
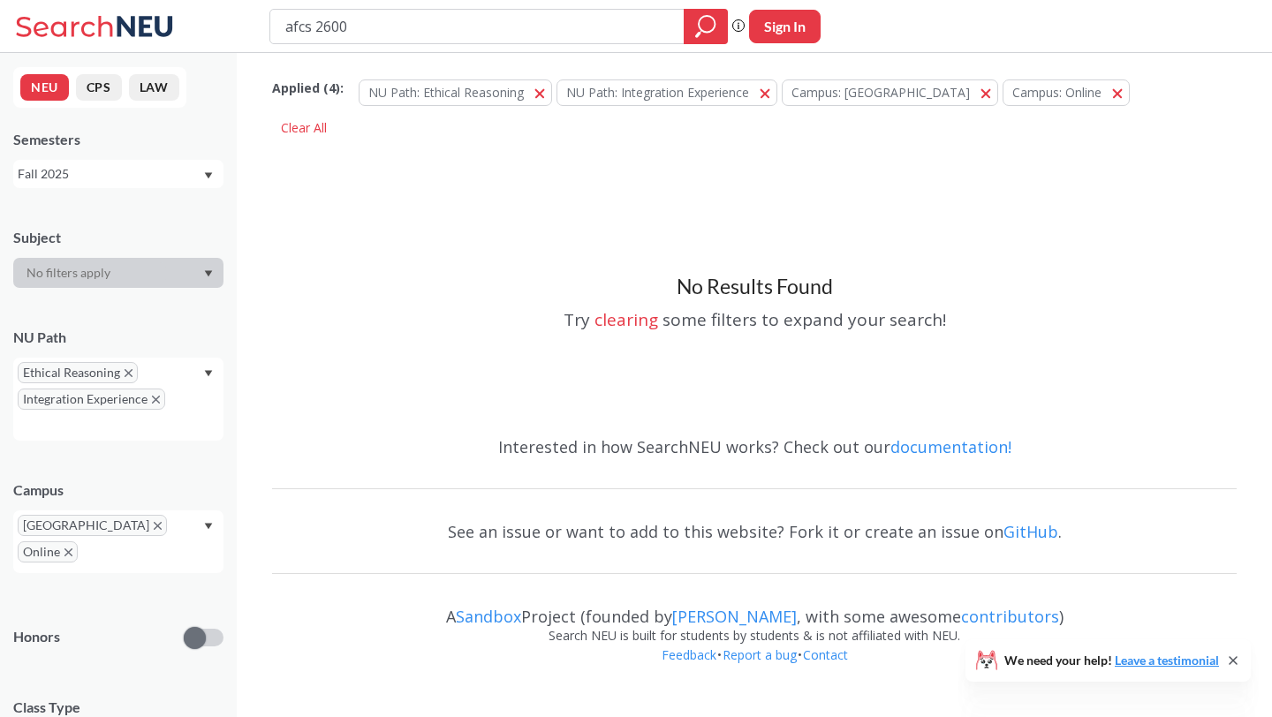
click at [125, 376] on icon "X to remove pill" at bounding box center [129, 373] width 8 height 8
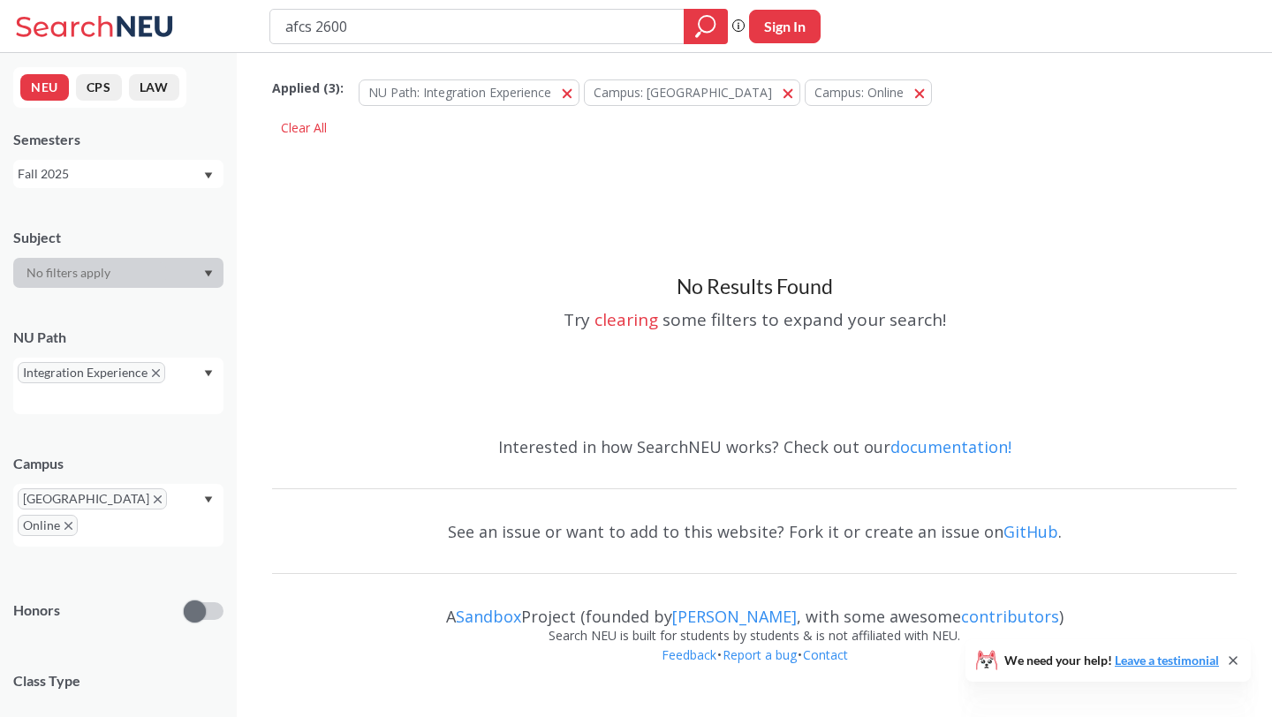
click at [155, 374] on icon "X to remove pill" at bounding box center [156, 373] width 8 height 8
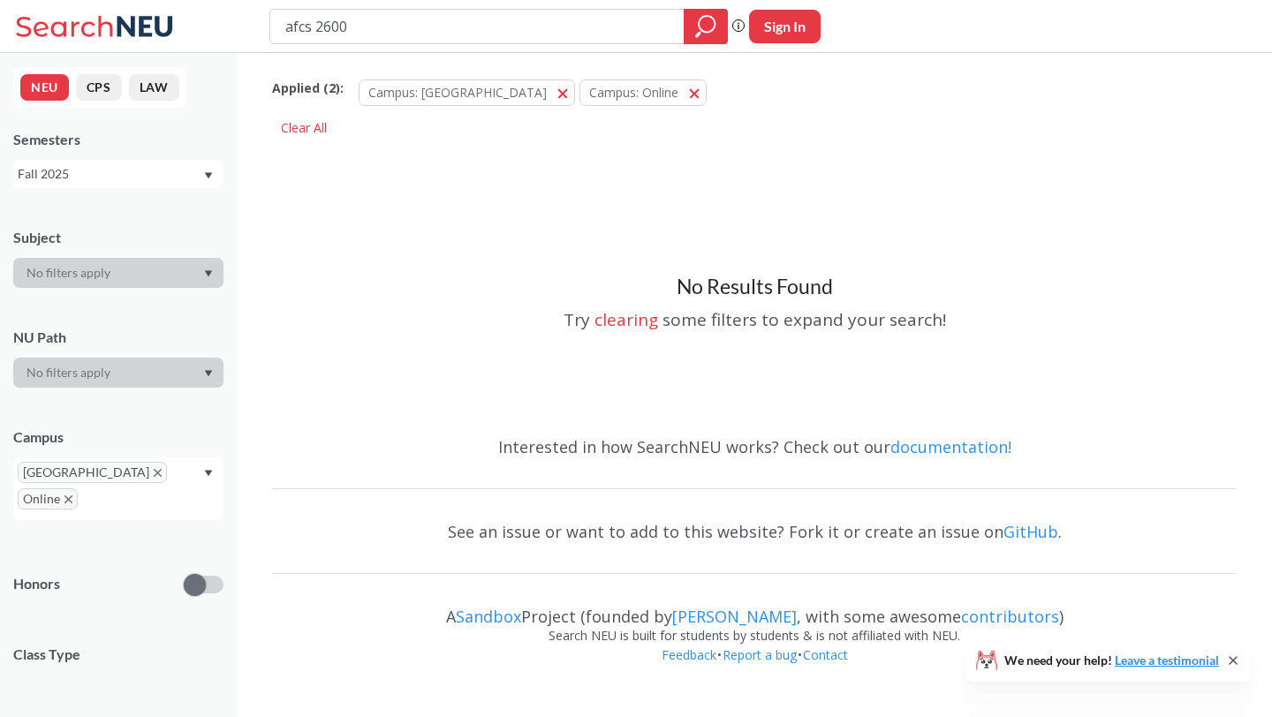
click at [155, 283] on div at bounding box center [118, 273] width 210 height 30
click at [152, 273] on div at bounding box center [118, 273] width 210 height 30
click at [207, 278] on div at bounding box center [118, 273] width 210 height 30
click at [72, 495] on icon "X to remove pill" at bounding box center [68, 499] width 8 height 8
click at [154, 472] on icon "X to remove pill" at bounding box center [158, 473] width 8 height 8
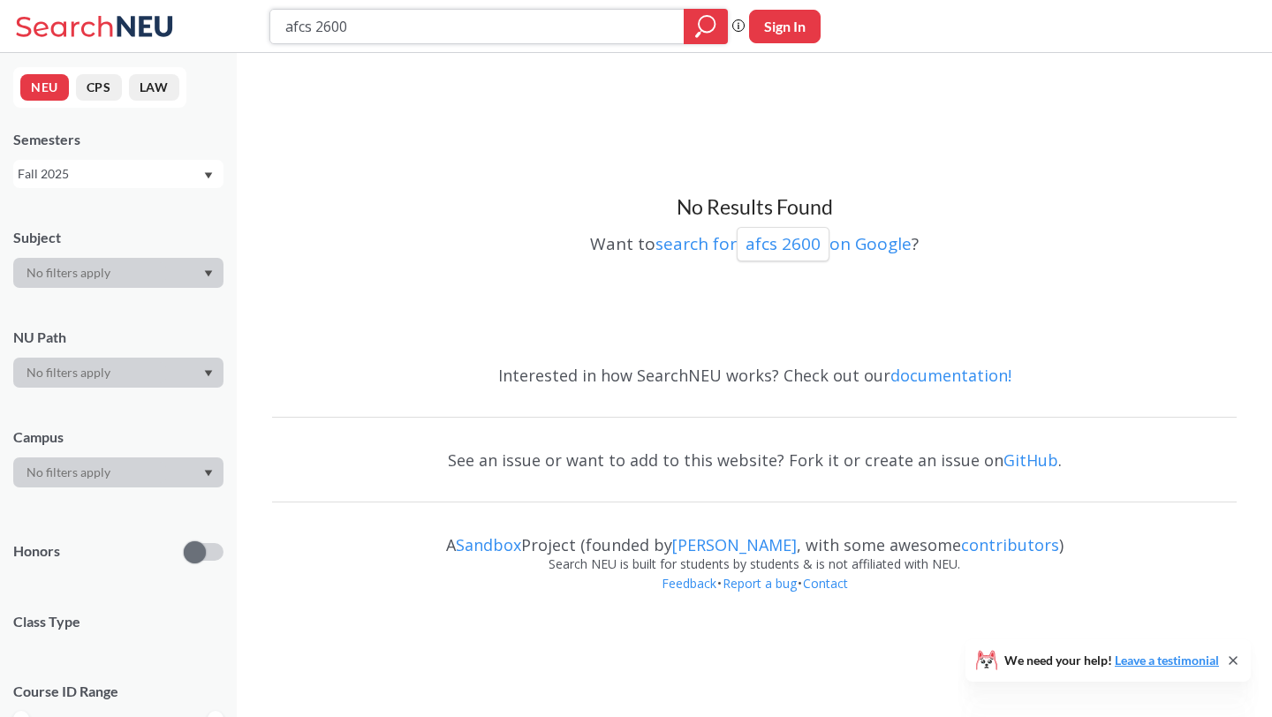
click at [360, 34] on input "afcs 2600" at bounding box center [477, 26] width 388 height 30
click at [313, 158] on div "No Results Found Want to search for afcs 2600 on Google ?" at bounding box center [754, 206] width 964 height 288
click at [345, 24] on input "search" at bounding box center [477, 26] width 388 height 30
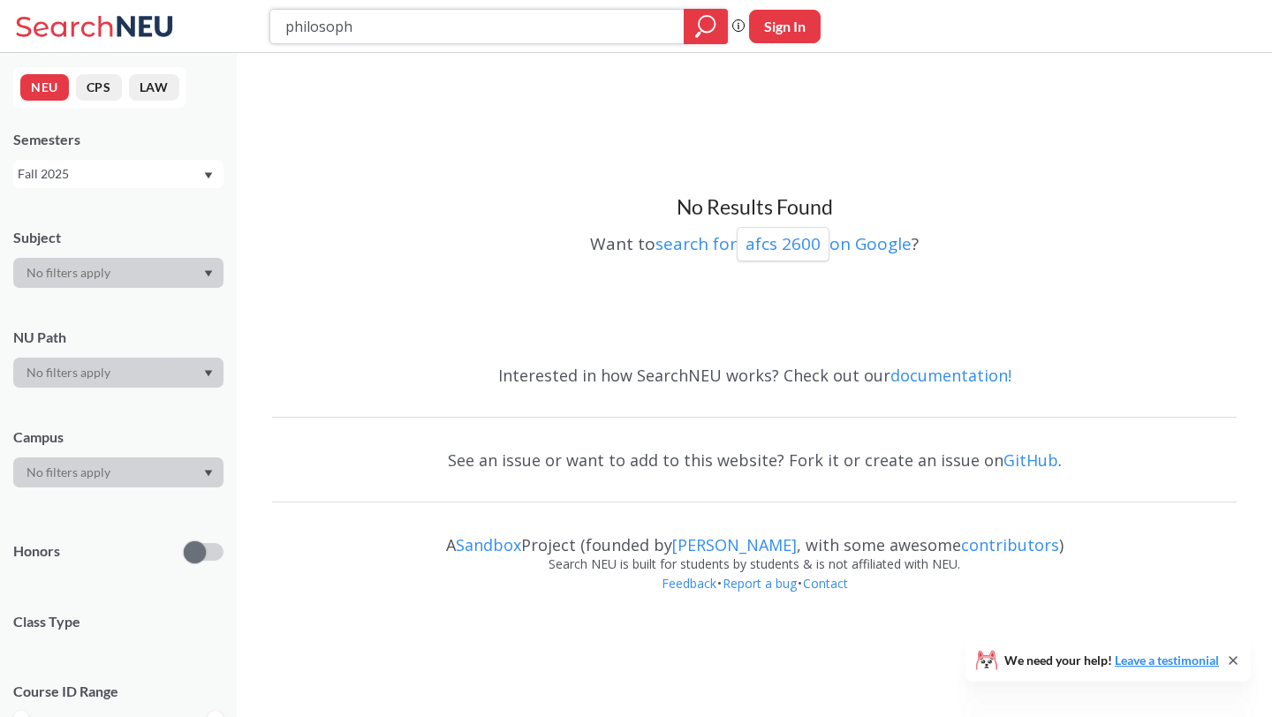
type input "philosophy"
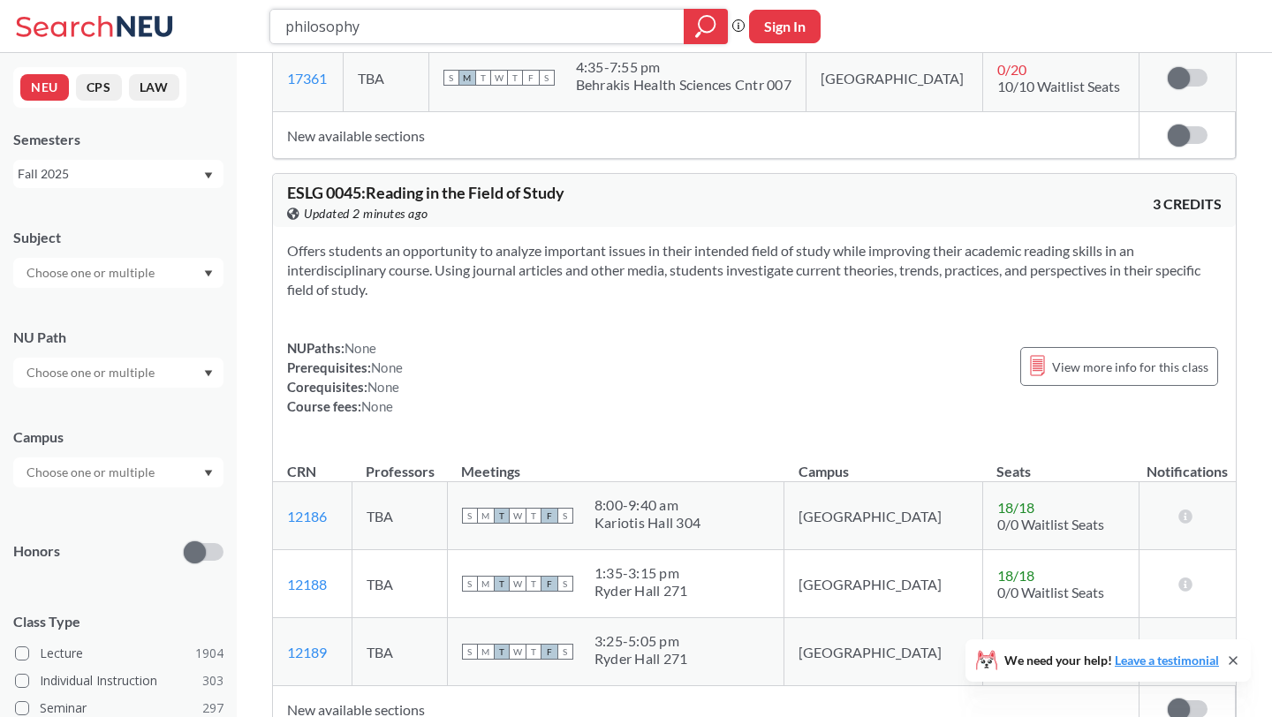
scroll to position [6882, 0]
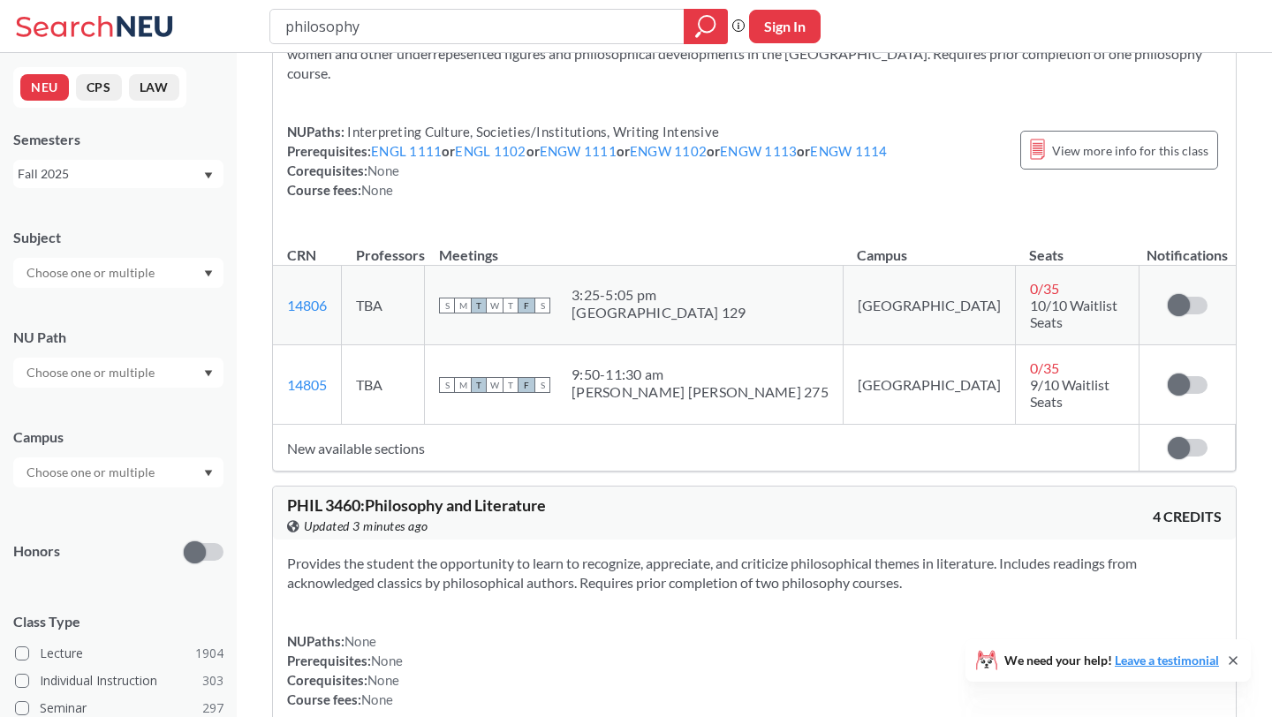
scroll to position [0, 0]
